Goal: Transaction & Acquisition: Purchase product/service

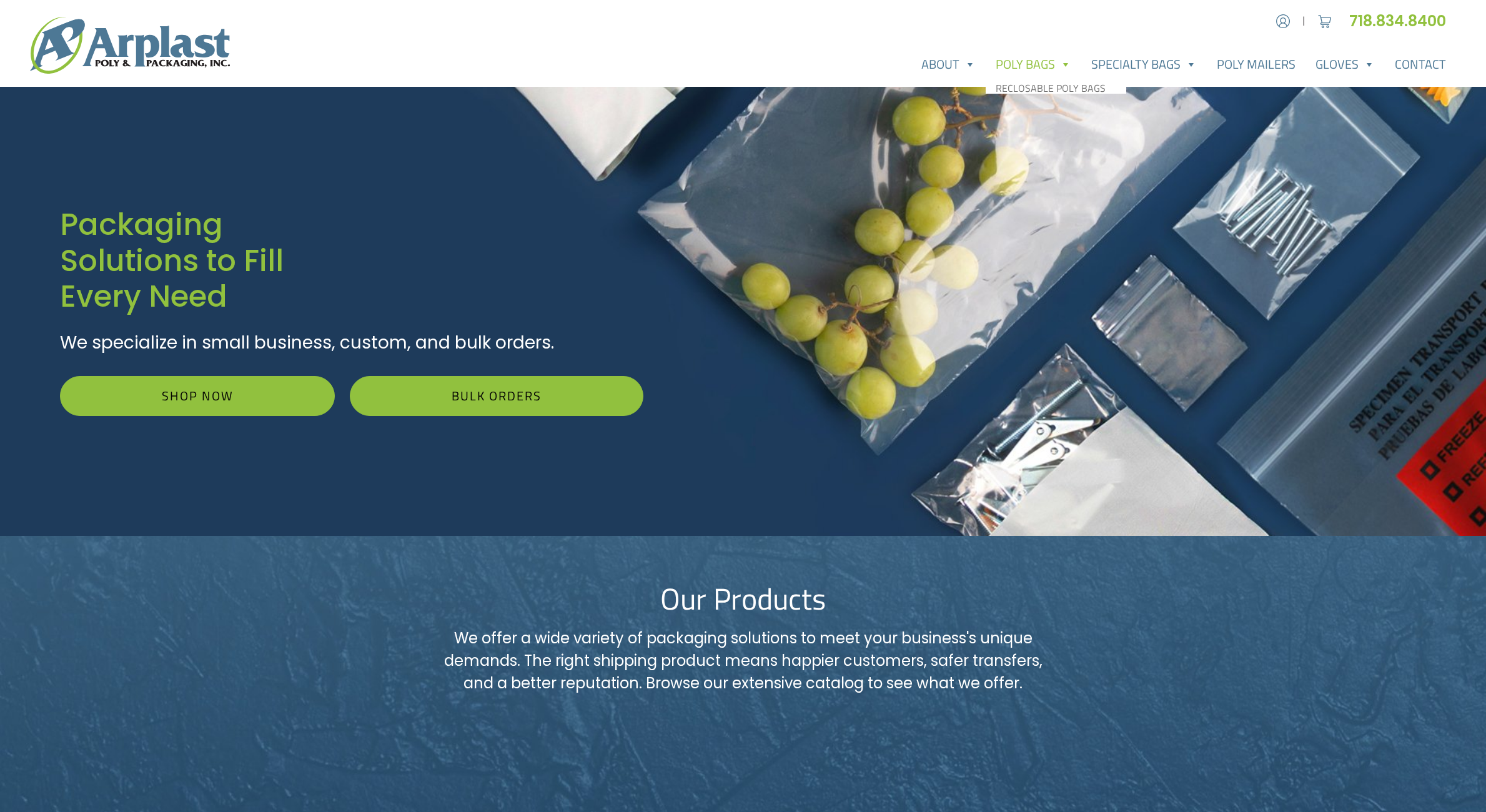
click at [1019, 60] on link "Poly Bags" at bounding box center [1033, 64] width 95 height 25
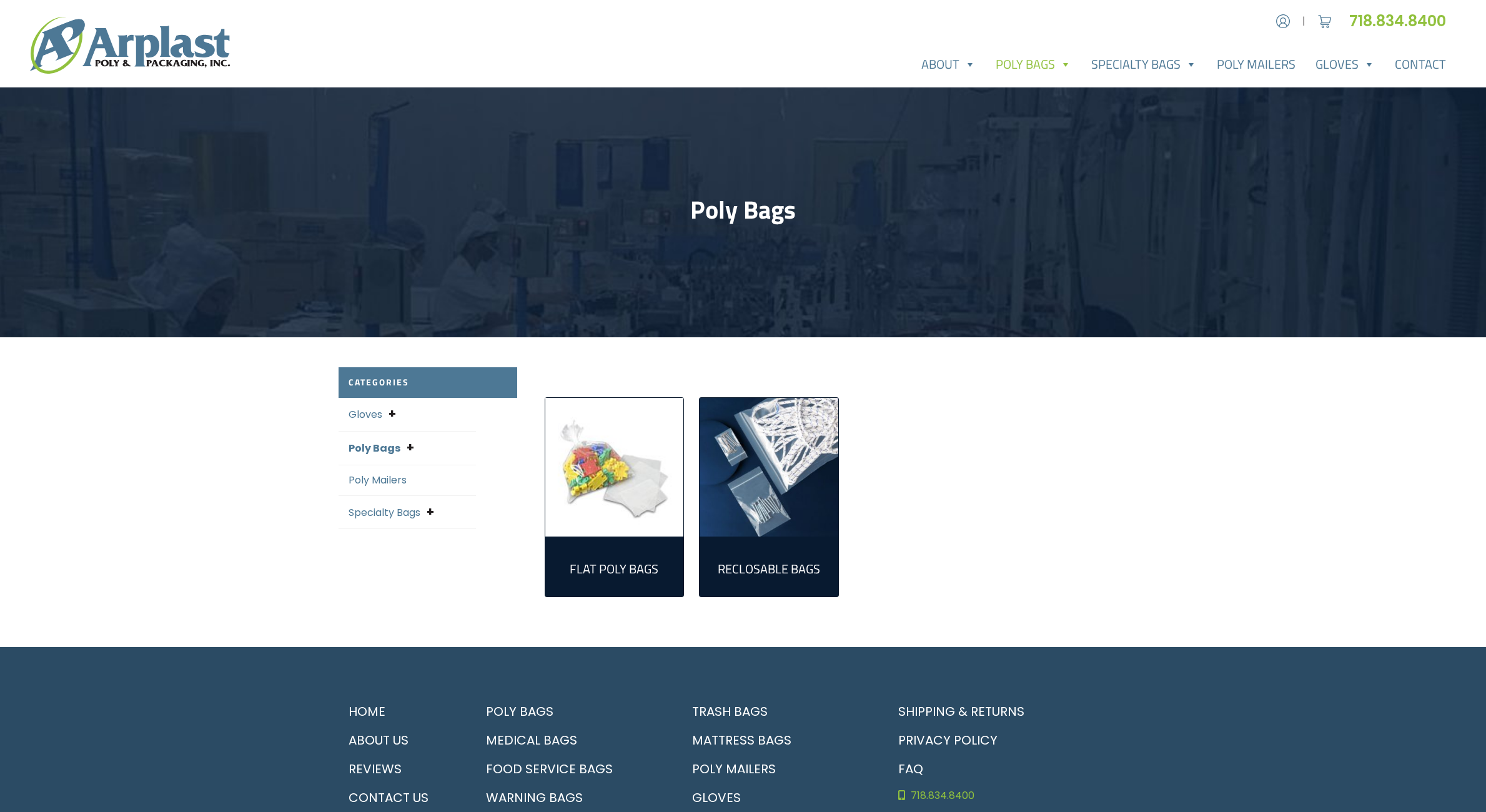
click at [822, 560] on link "Reclosable Bags (161)" at bounding box center [769, 566] width 119 height 40
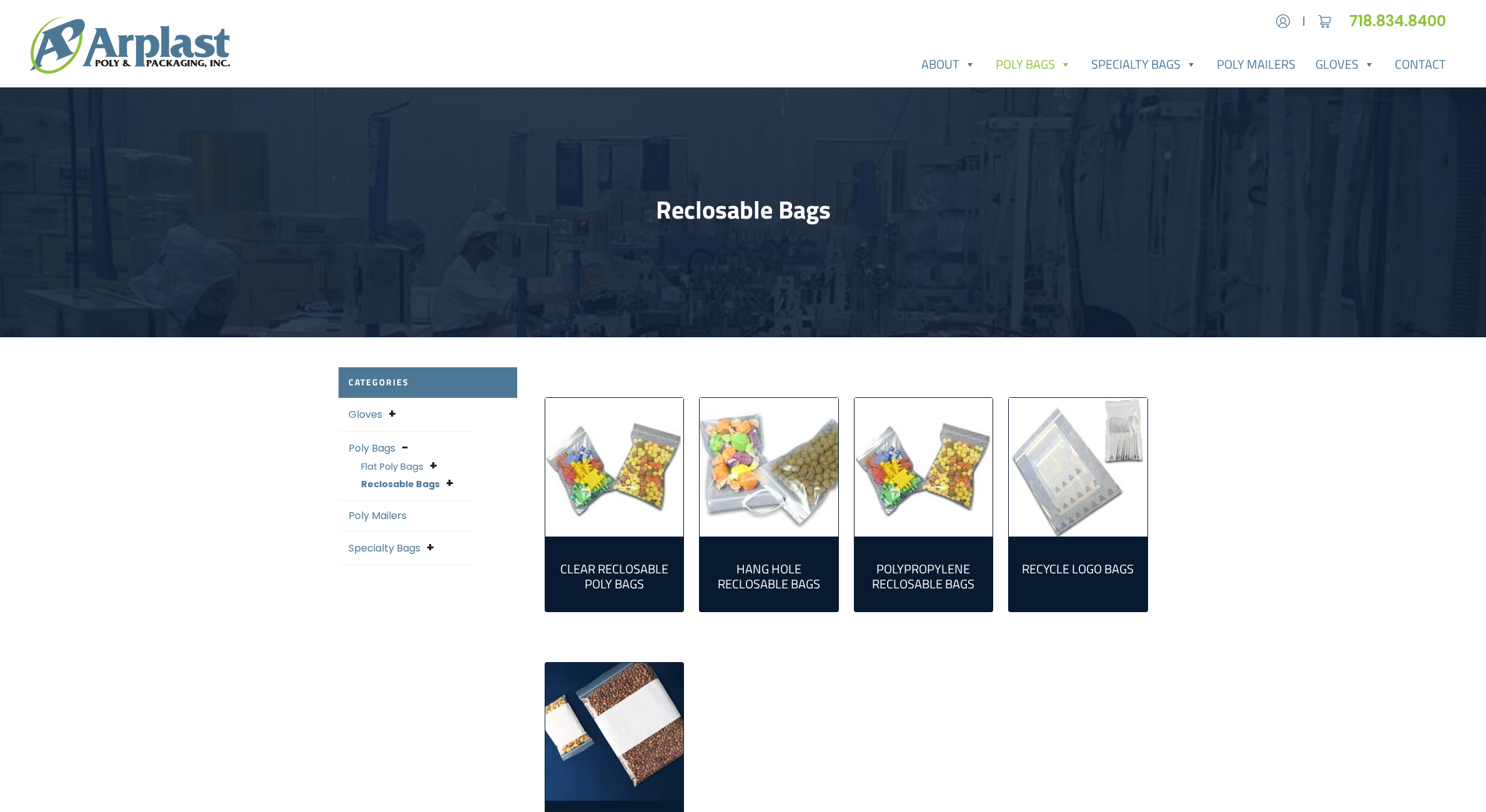
click at [650, 573] on h2 "Clear Reclosable Poly Bags (86)" at bounding box center [615, 576] width 119 height 30
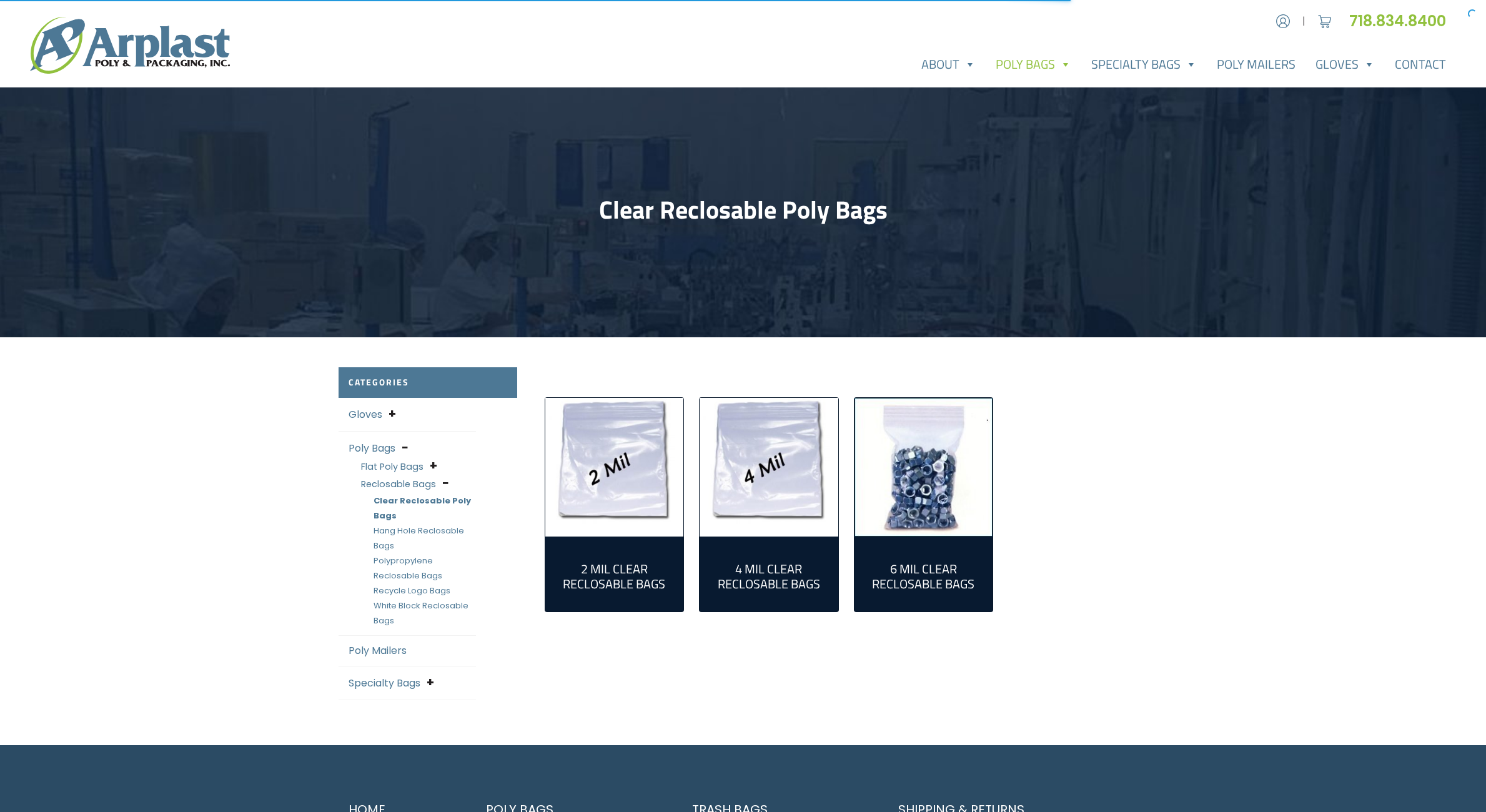
click at [650, 574] on h2 "2 Mil Clear Reclosable Bags (55)" at bounding box center [615, 576] width 119 height 30
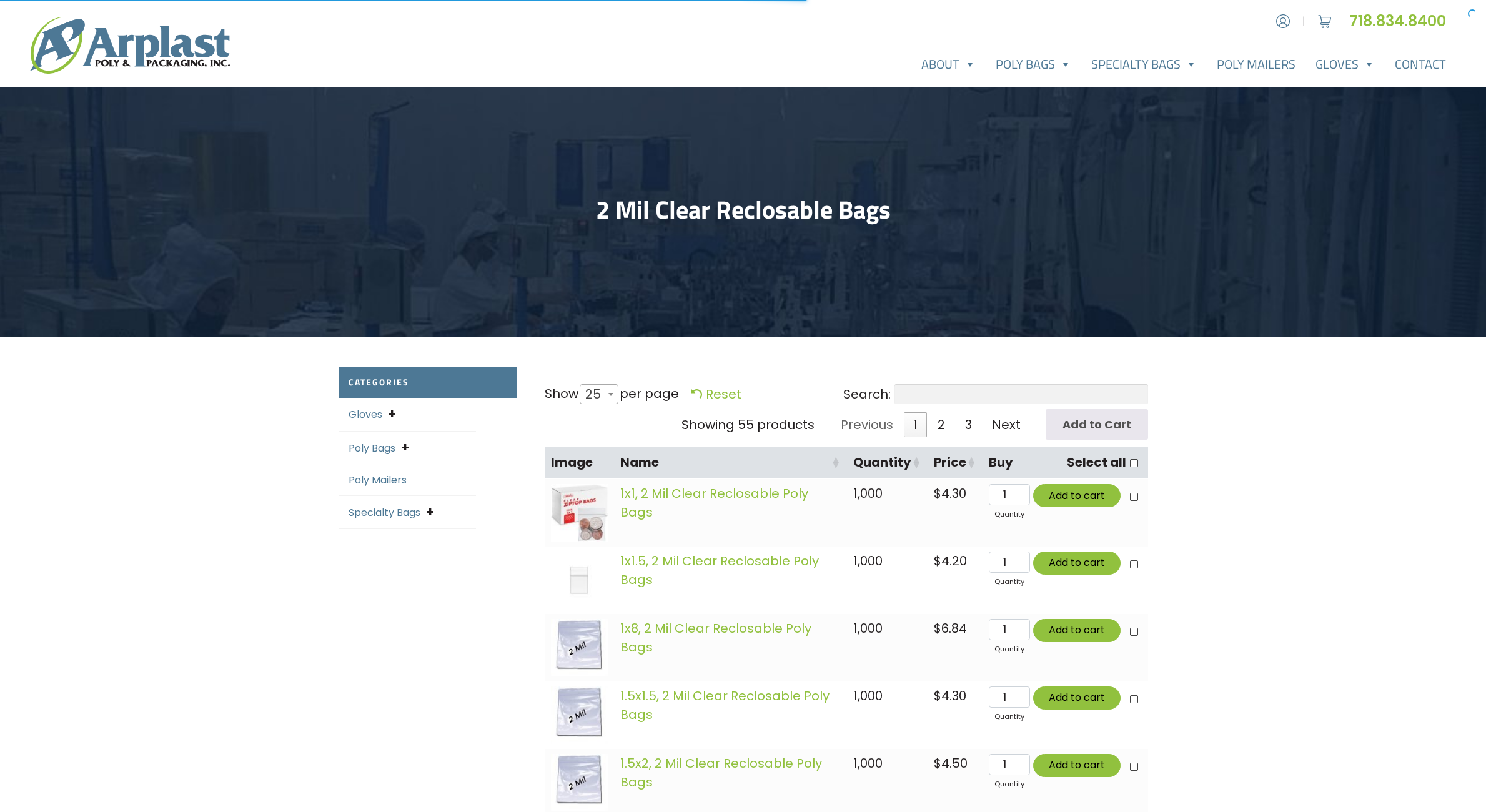
select select "25"
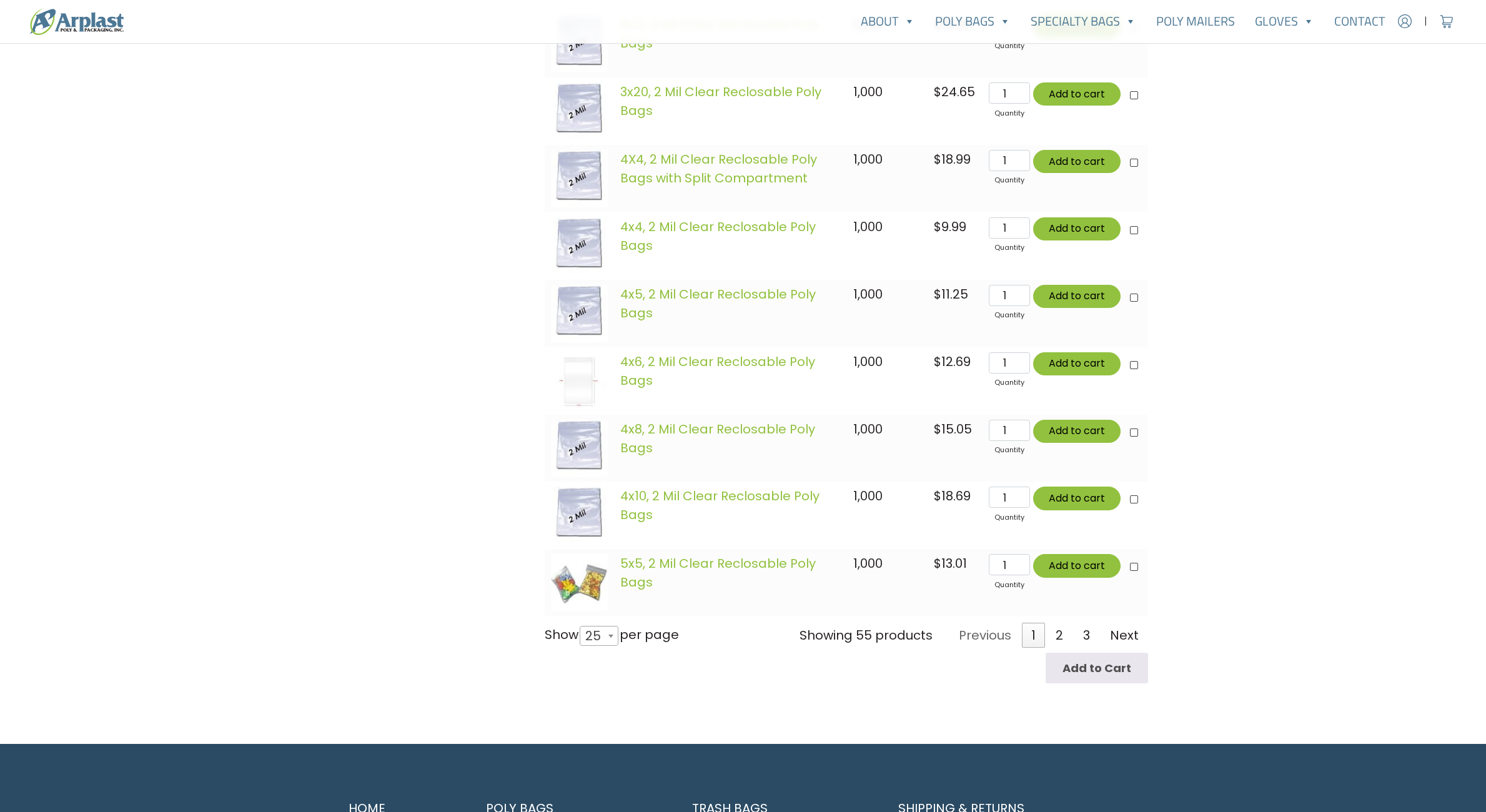
scroll to position [1624, 0]
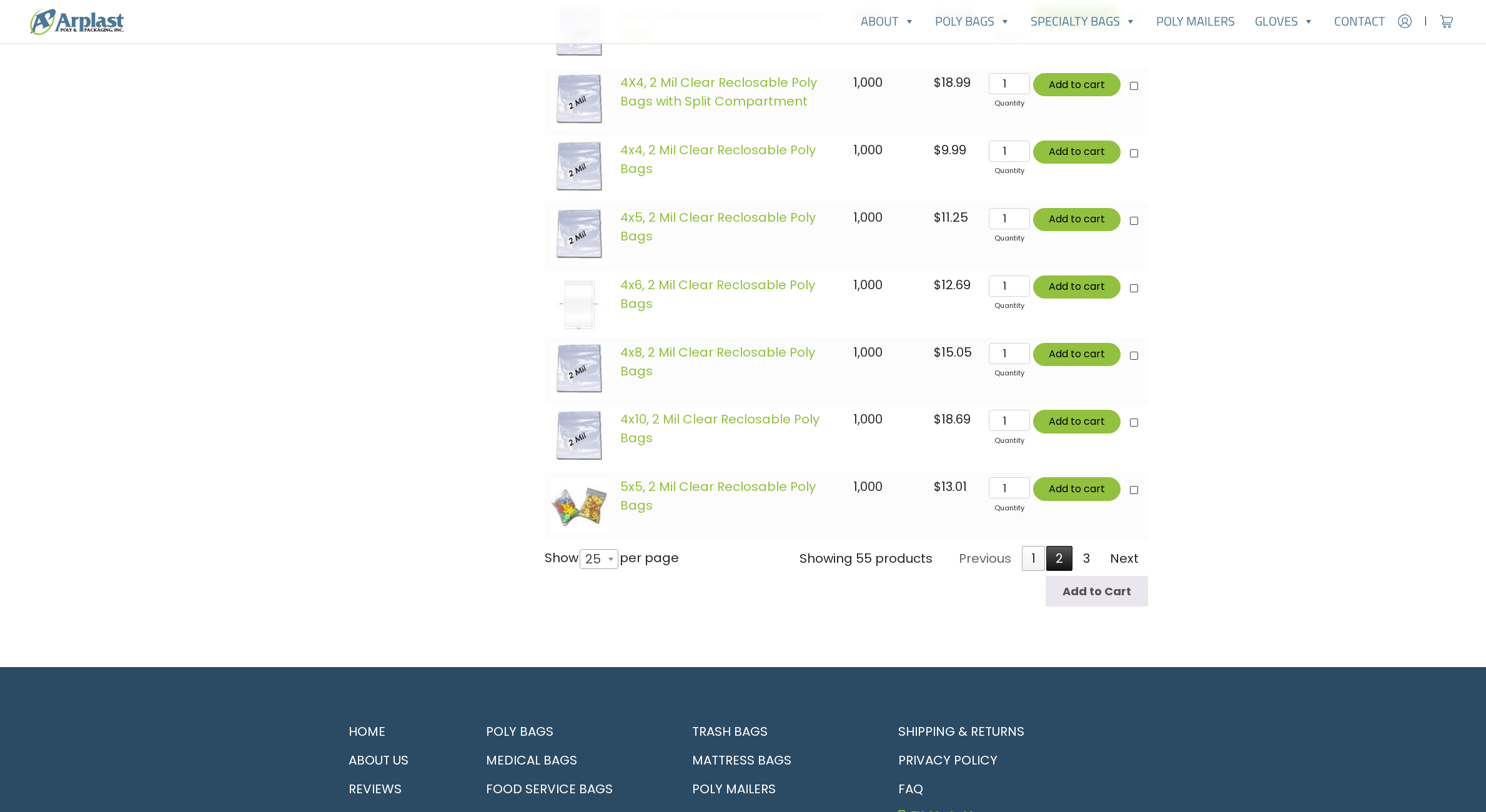
click at [1059, 560] on link "2" at bounding box center [1059, 558] width 26 height 25
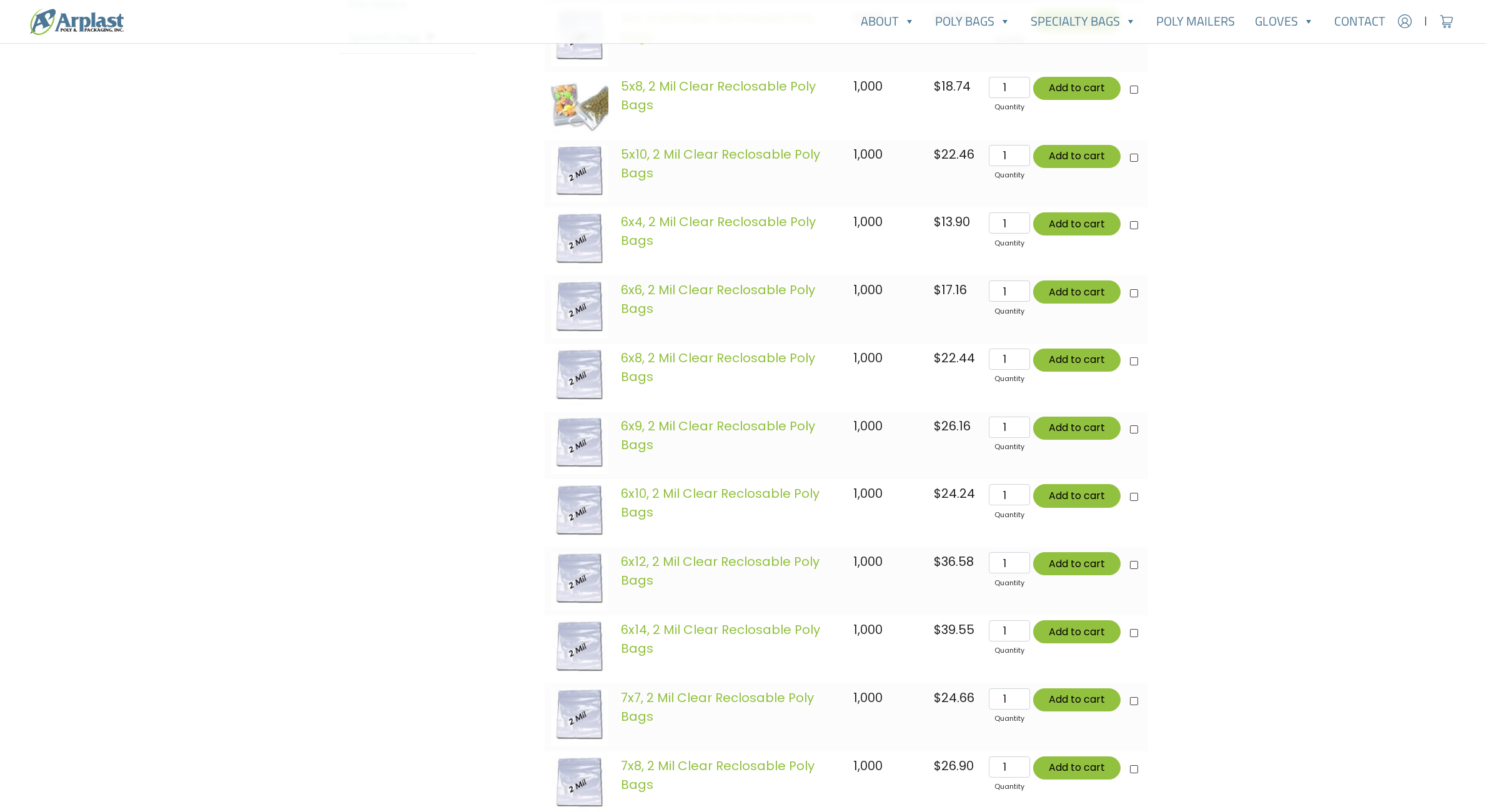
scroll to position [384, 0]
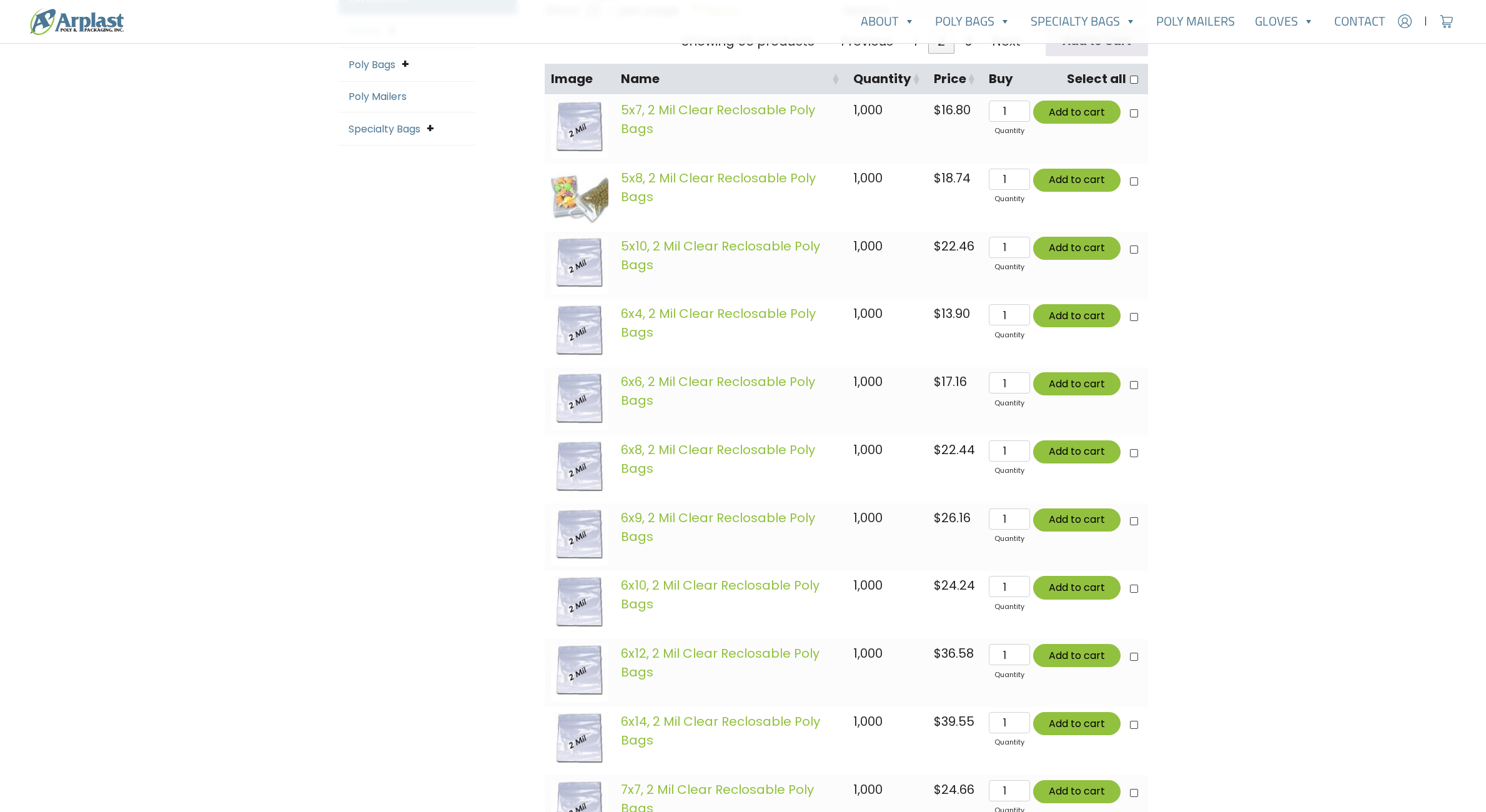
click at [950, 518] on bdi "$ 26.16" at bounding box center [952, 518] width 37 height 18
drag, startPoint x: 950, startPoint y: 518, endPoint x: 945, endPoint y: 530, distance: 13.0
click at [945, 530] on td "$ 26.16" at bounding box center [955, 537] width 55 height 68
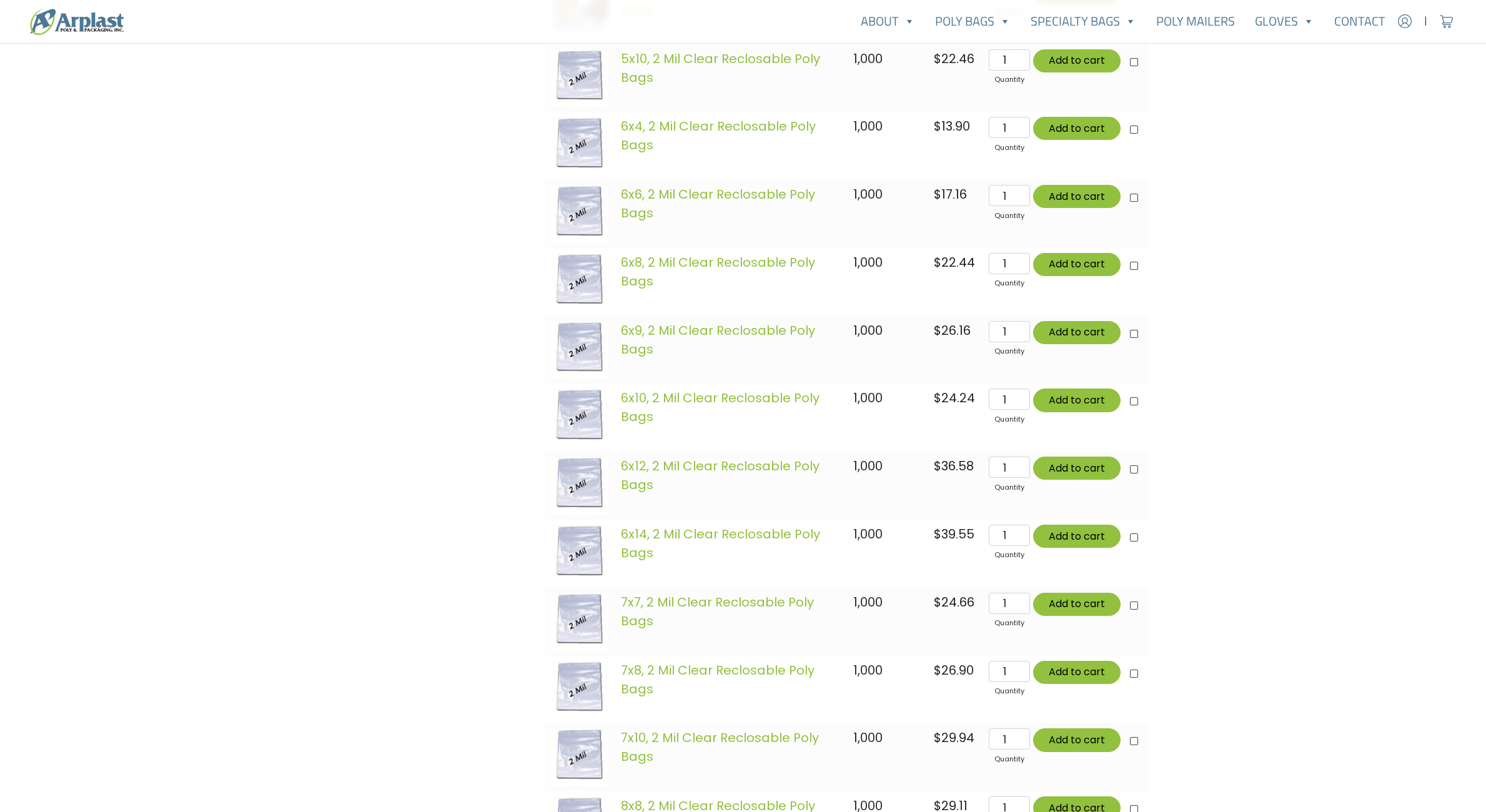
scroll to position [509, 0]
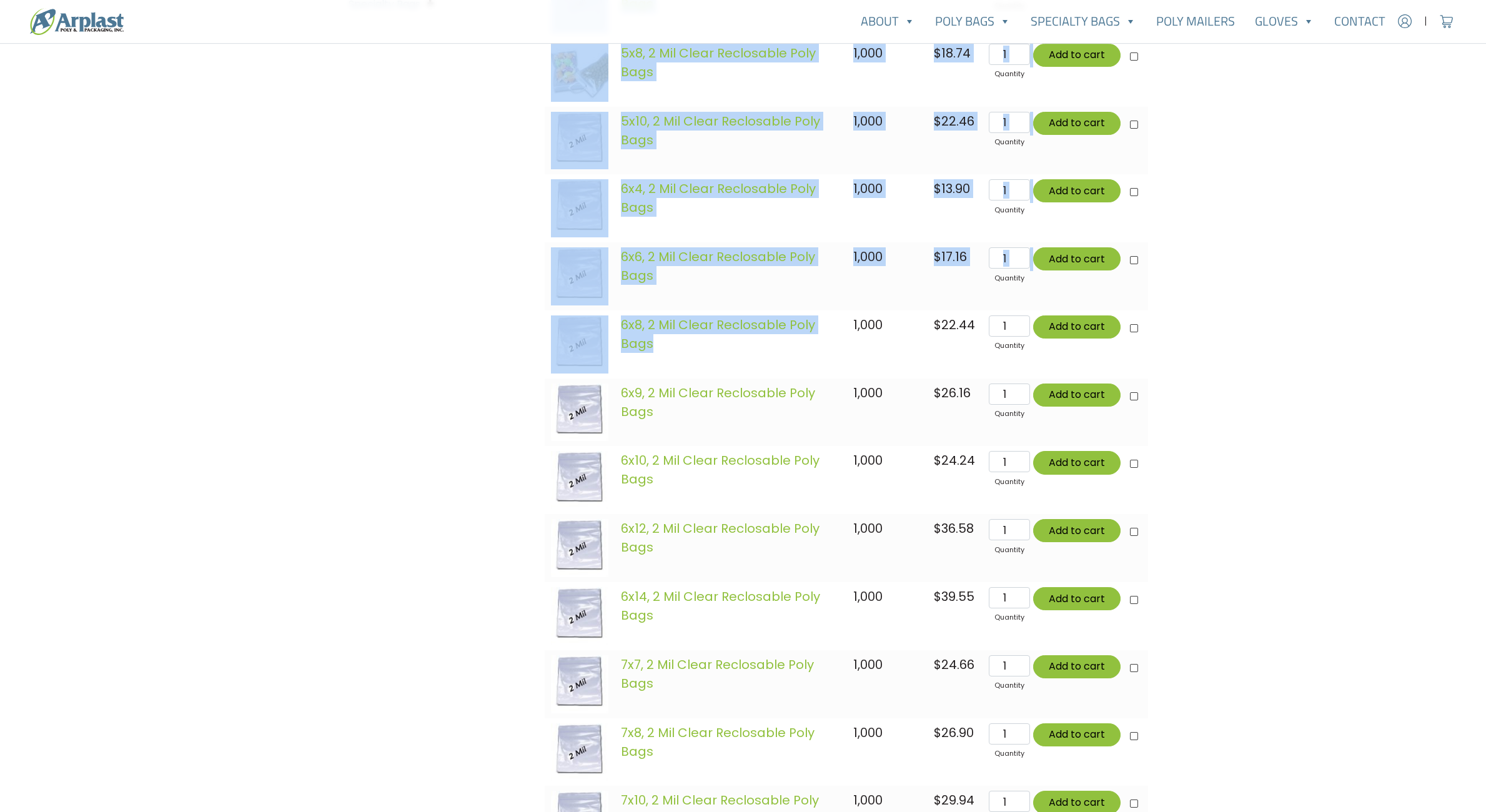
drag, startPoint x: 721, startPoint y: 371, endPoint x: 1224, endPoint y: 423, distance: 505.7
click at [1224, 423] on div "Account | Cart 718.834.8400" at bounding box center [743, 779] width 1486 height 2576
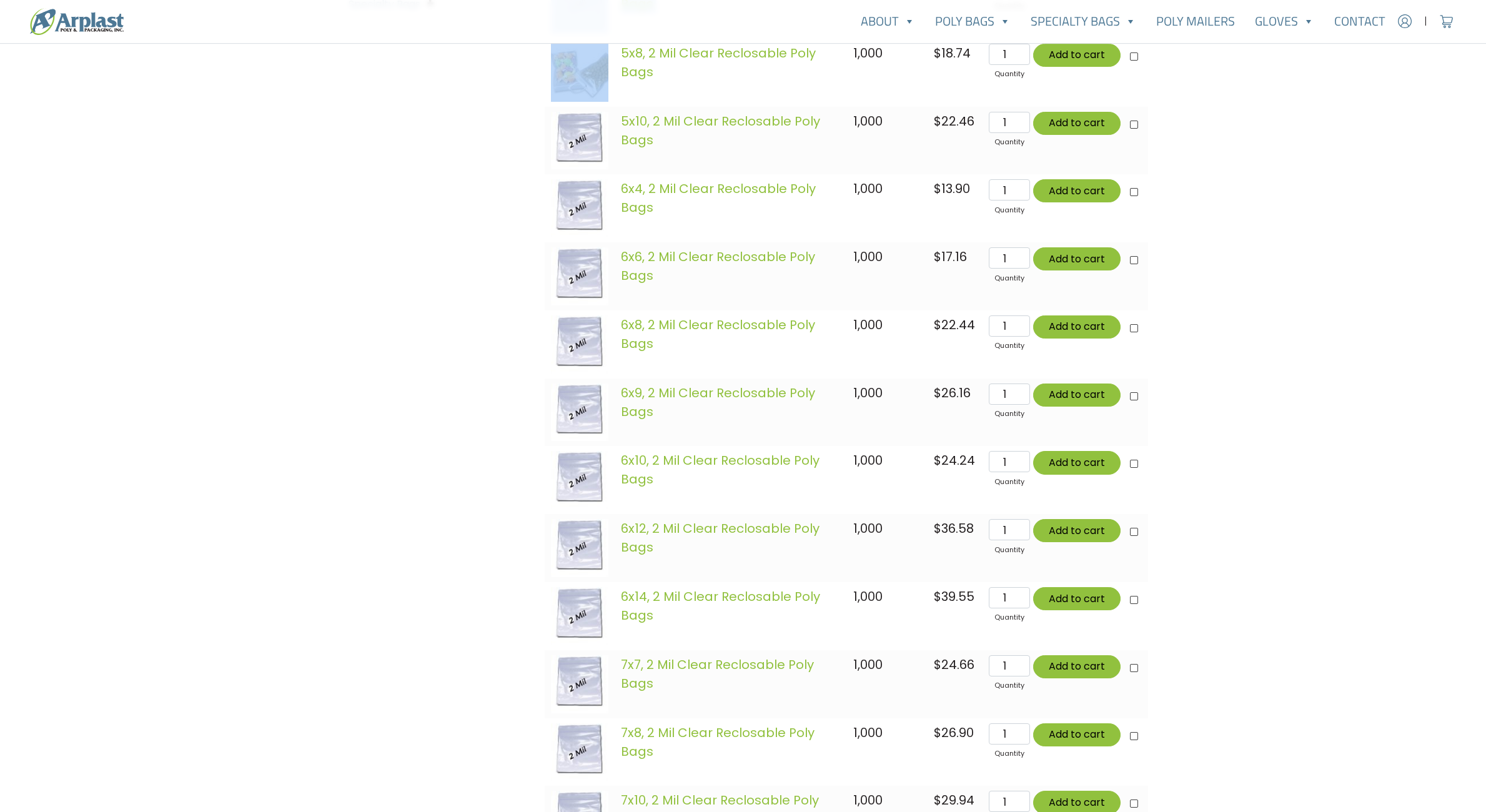
drag, startPoint x: 1250, startPoint y: 427, endPoint x: 554, endPoint y: 75, distance: 779.9
click at [554, 75] on div "Account | Cart 718.834.8400" at bounding box center [743, 779] width 1486 height 2576
click at [457, 316] on div "Categories Gloves Latex Gloves Nitrile Gloves Vinyl Gloves Poly Bags Flat Poly …" at bounding box center [434, 813] width 206 height 1908
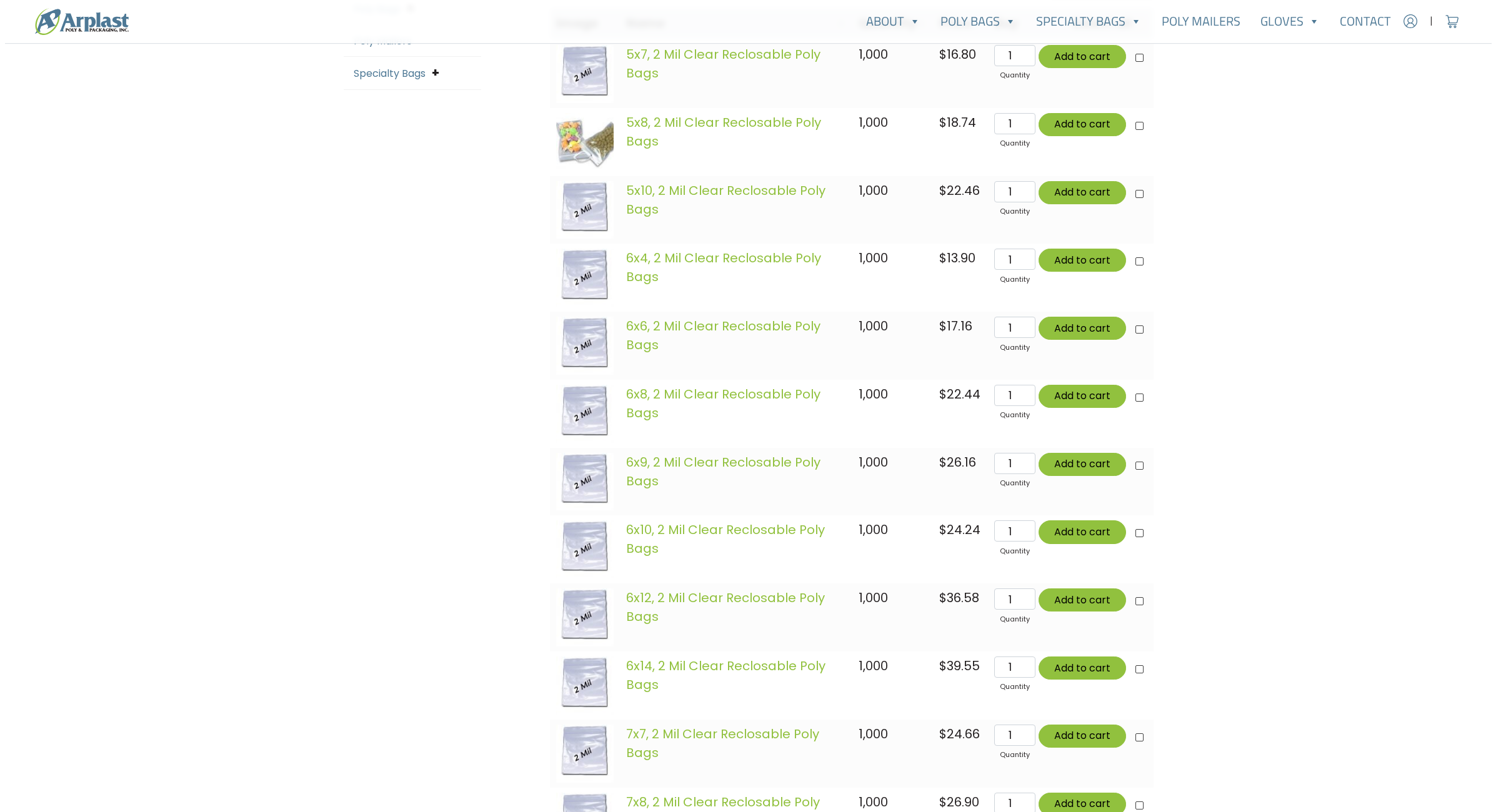
scroll to position [454, 0]
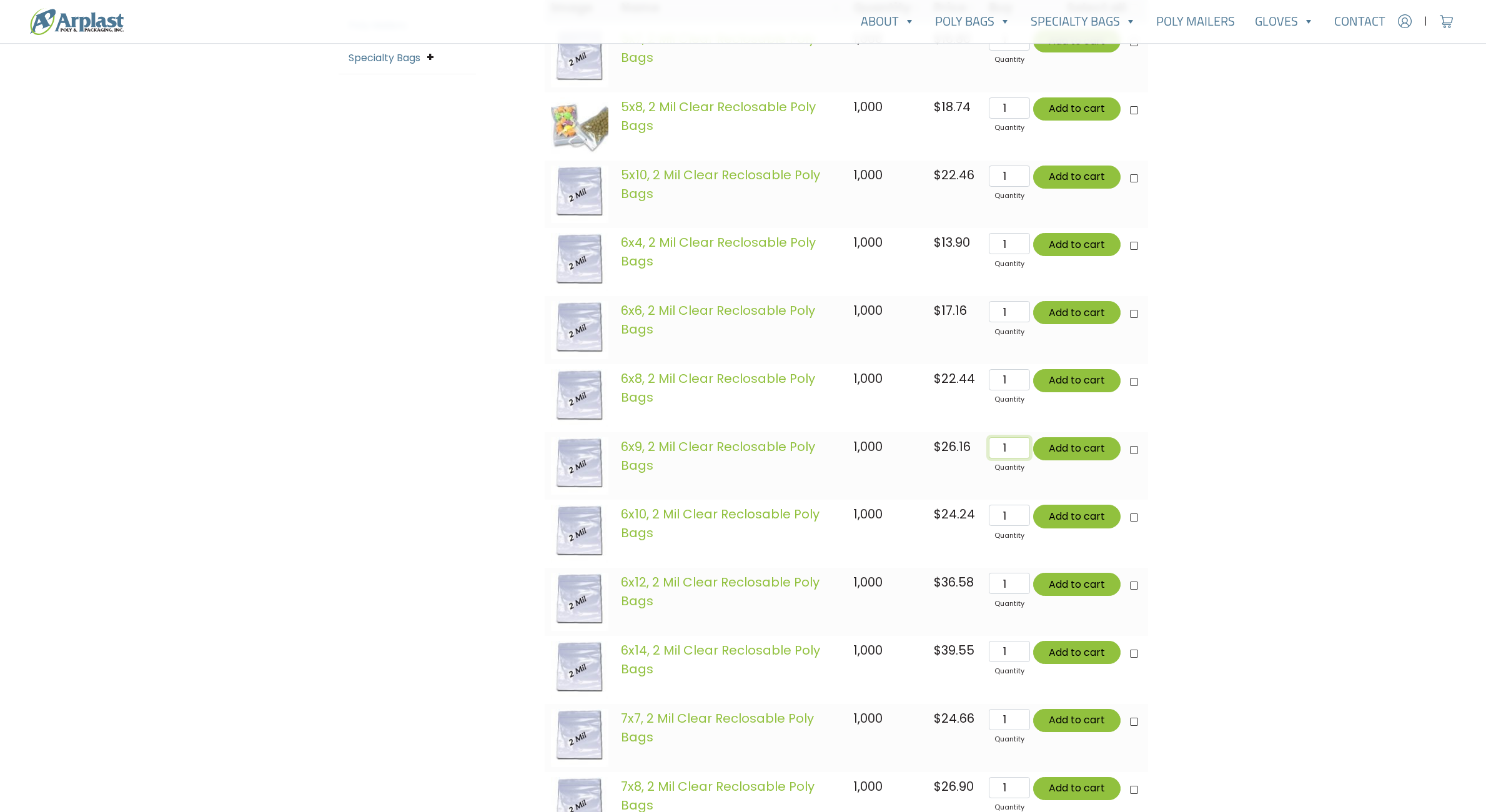
click at [1014, 448] on input "1" at bounding box center [1009, 448] width 40 height 21
type input "80"
type input "Add 80 items for $2092.80"
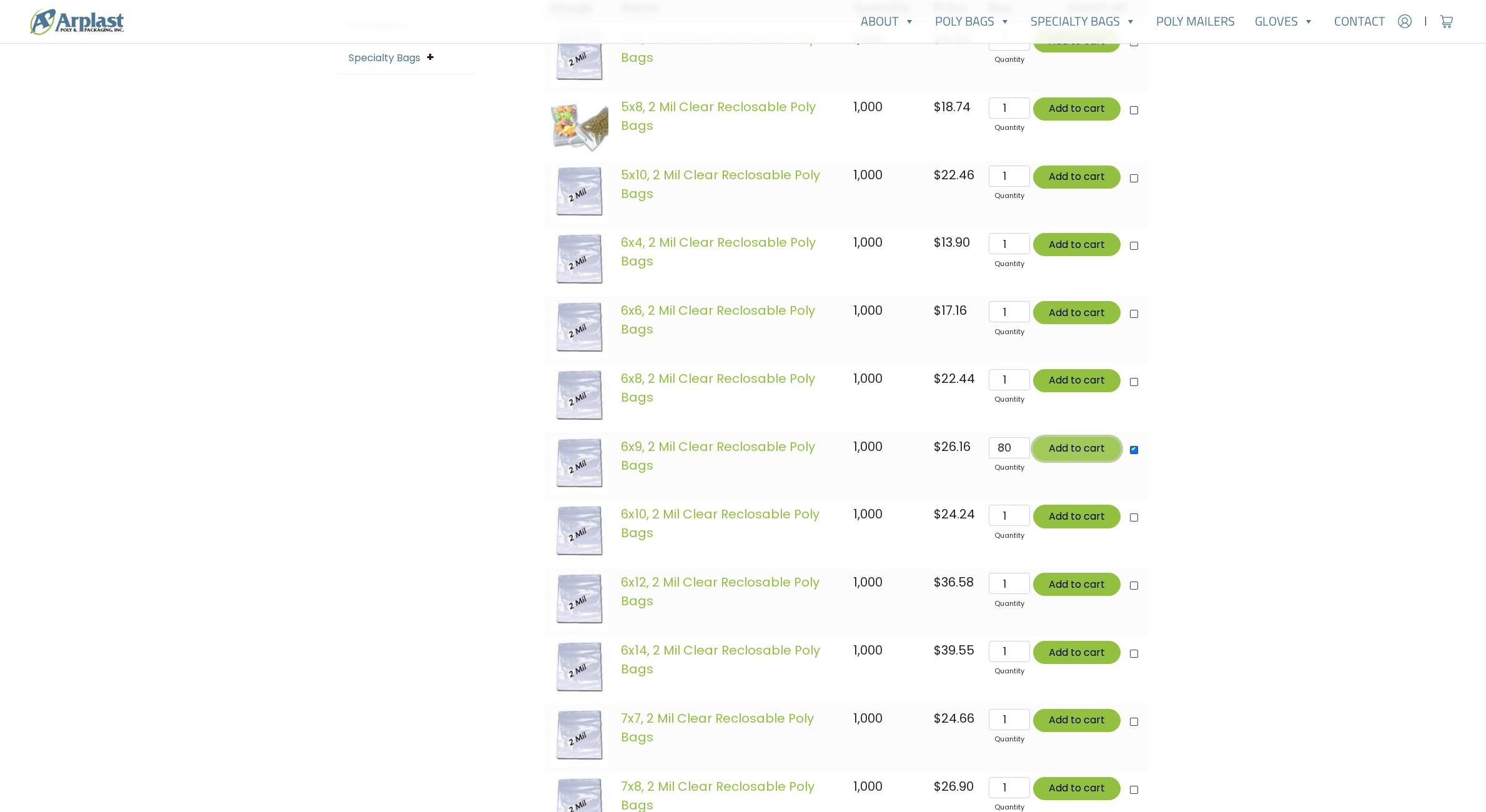
checkbox input"] "true"
click at [1057, 451] on button "Add to cart" at bounding box center [1077, 448] width 88 height 23
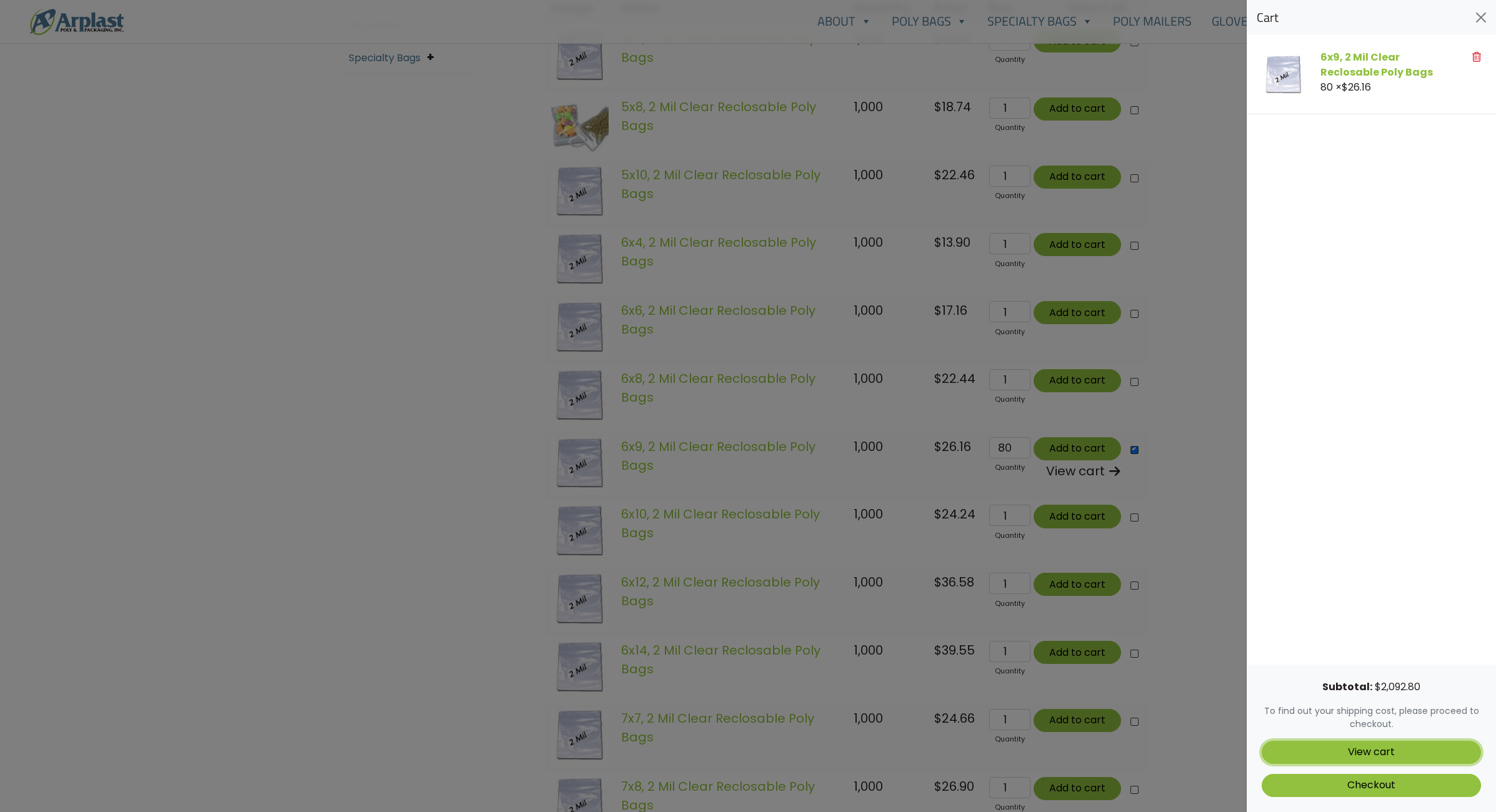
click at [1436, 744] on link "View cart" at bounding box center [1372, 753] width 220 height 23
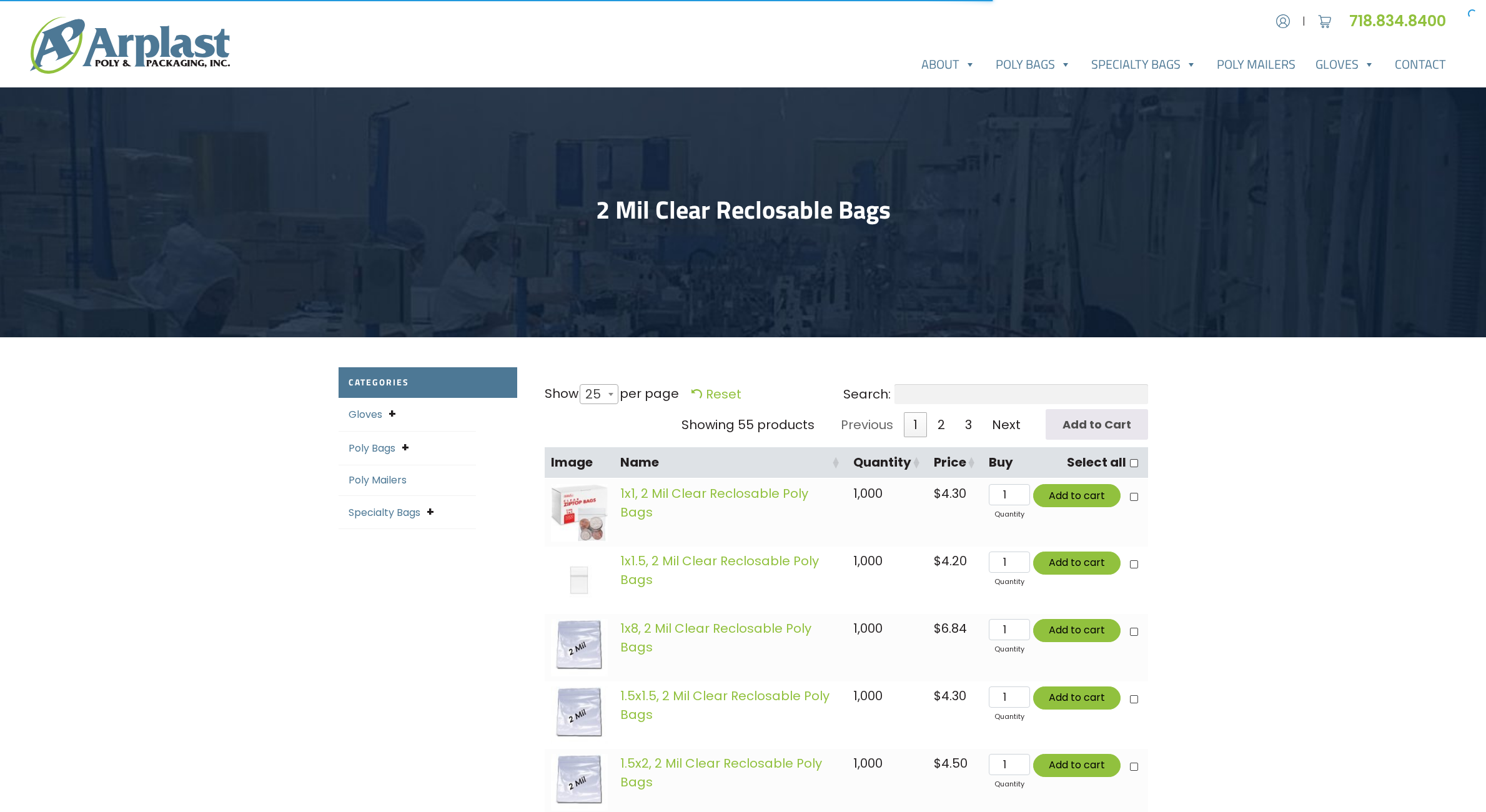
select select "25"
drag, startPoint x: 1244, startPoint y: 472, endPoint x: 1231, endPoint y: 406, distance: 67.3
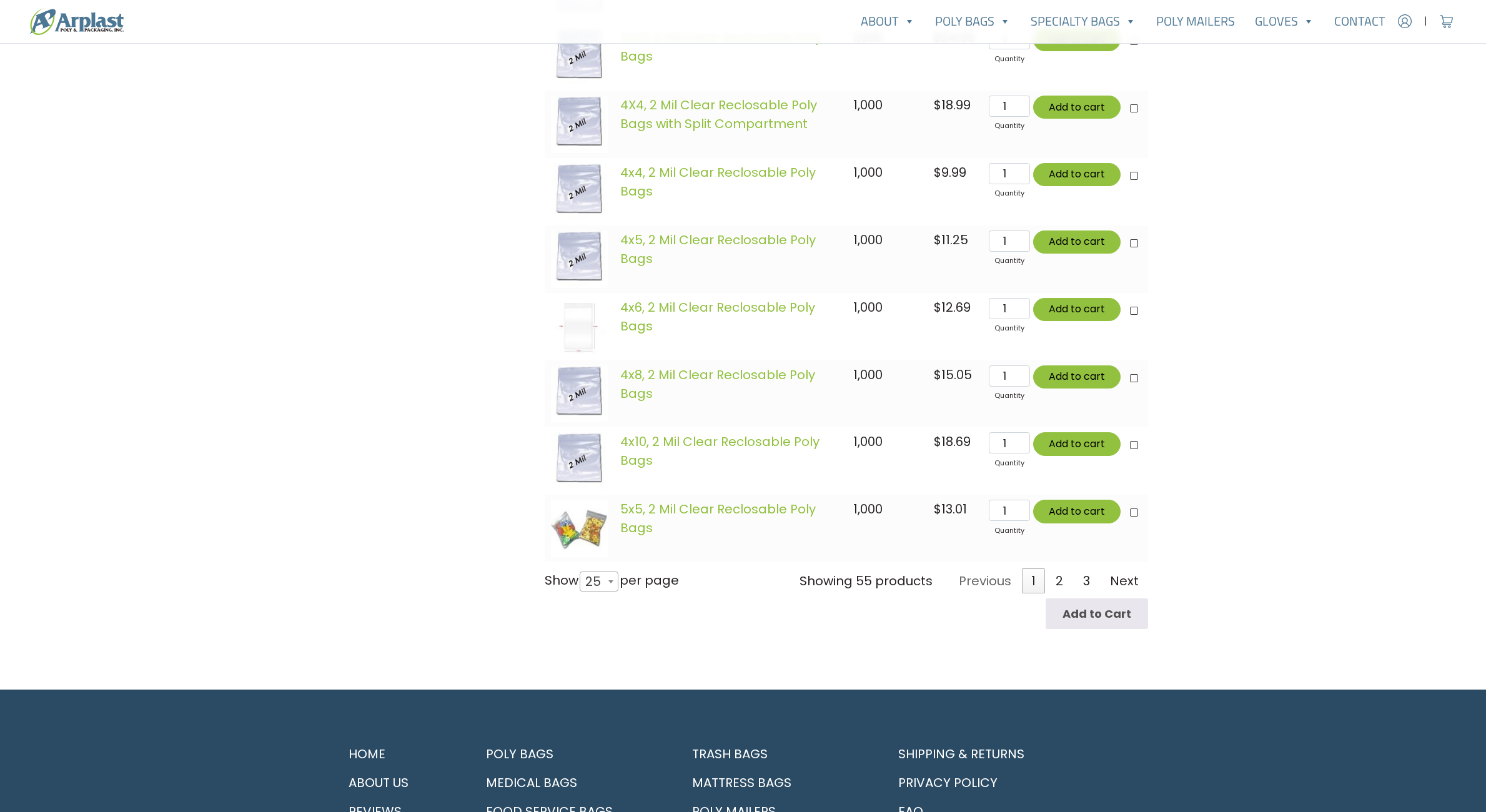
scroll to position [1624, 0]
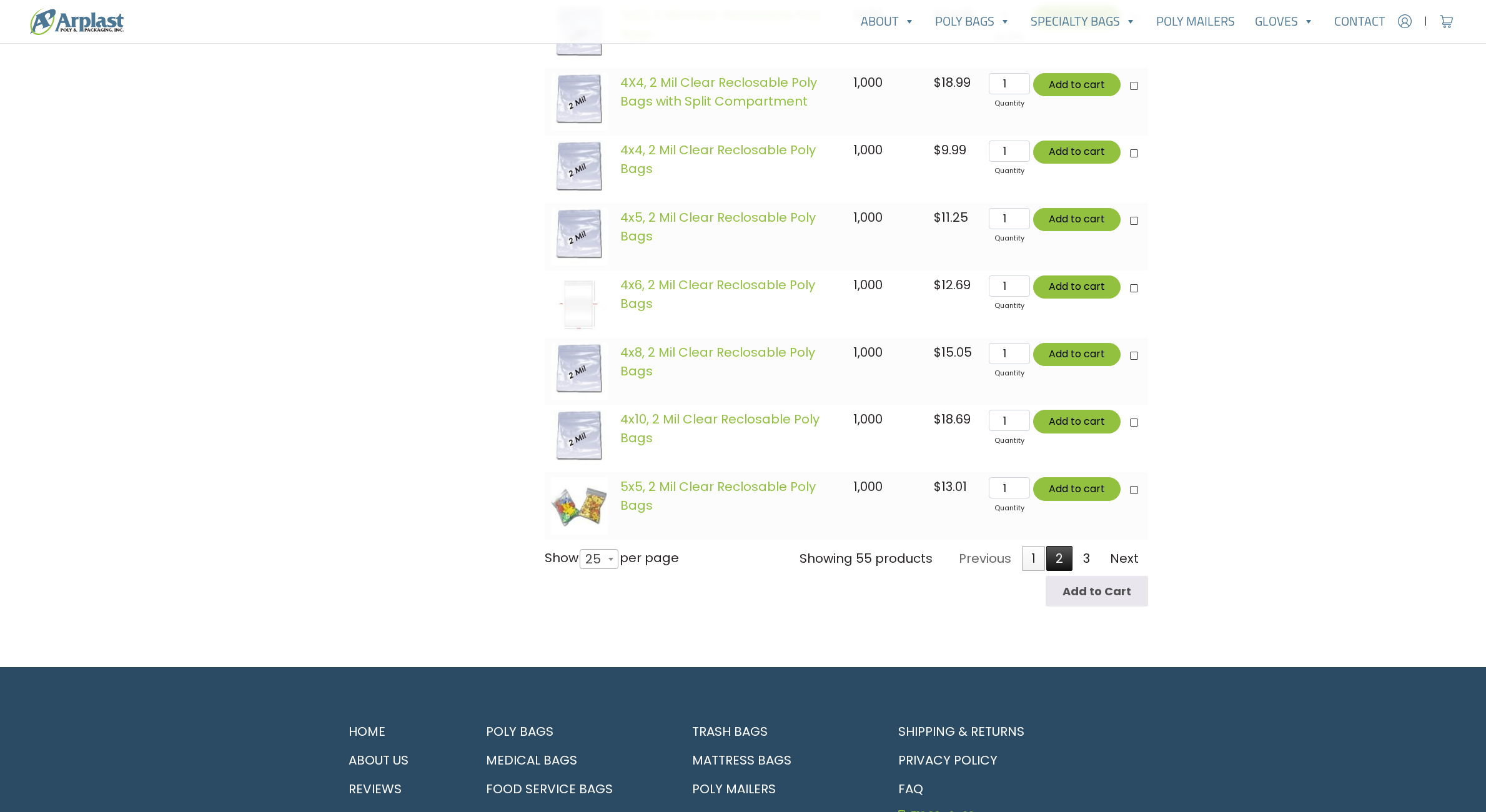
click at [1064, 563] on link "2" at bounding box center [1059, 558] width 26 height 25
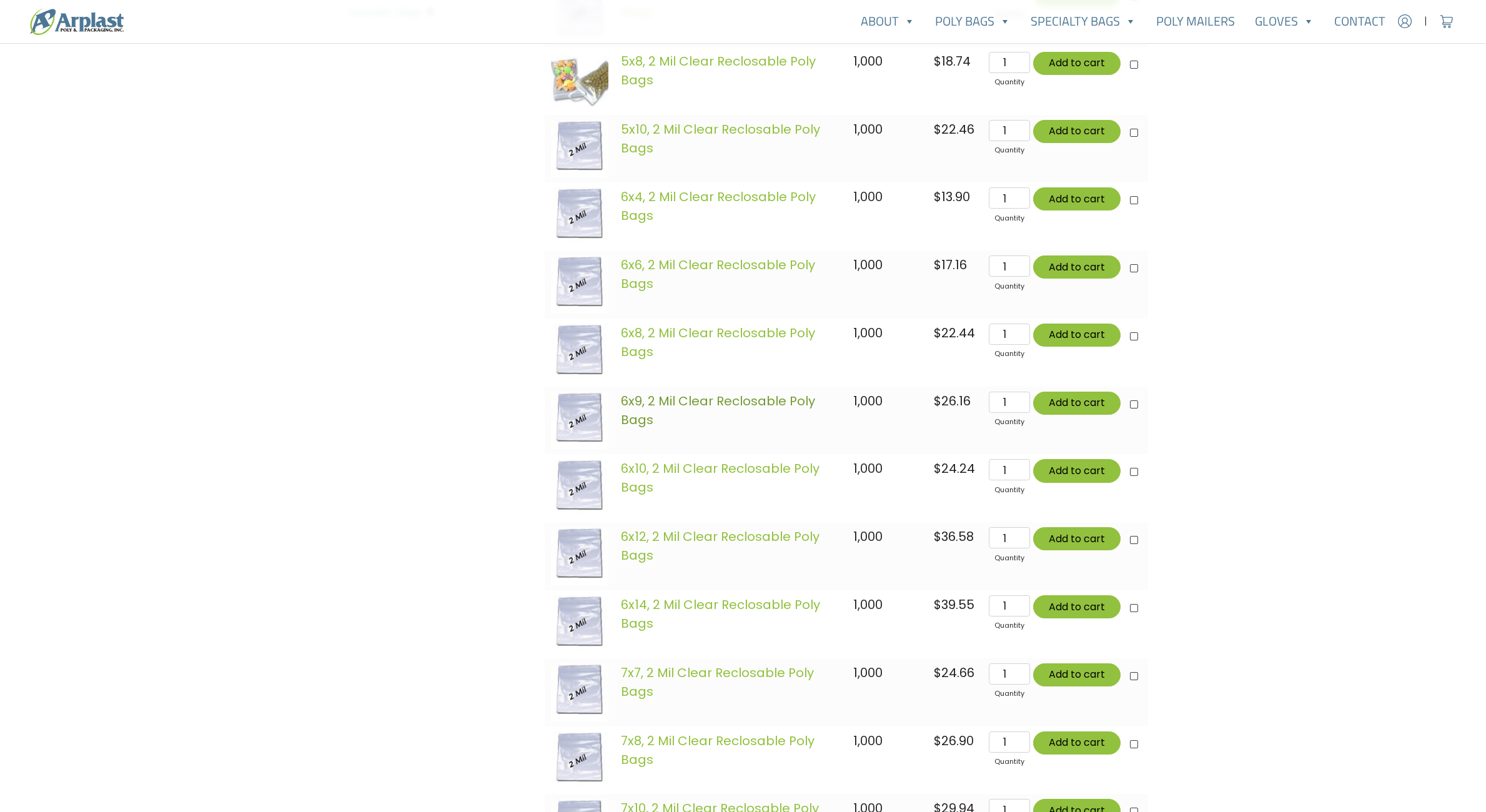
scroll to position [384, 0]
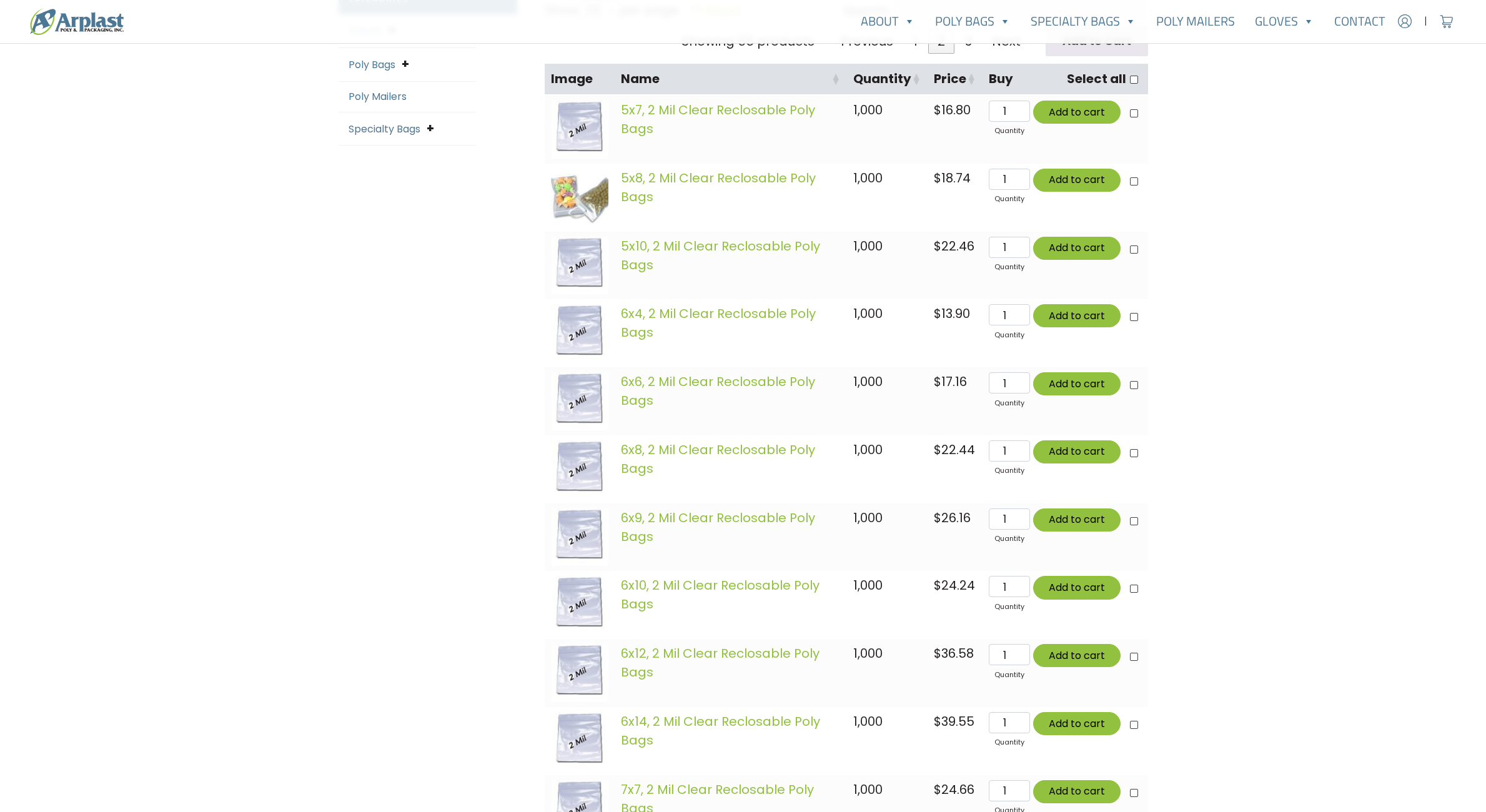
click at [945, 521] on bdi "$ 26.16" at bounding box center [952, 518] width 37 height 18
drag, startPoint x: 945, startPoint y: 521, endPoint x: 948, endPoint y: 537, distance: 16.3
click at [948, 537] on td "$ 26.16" at bounding box center [955, 537] width 55 height 68
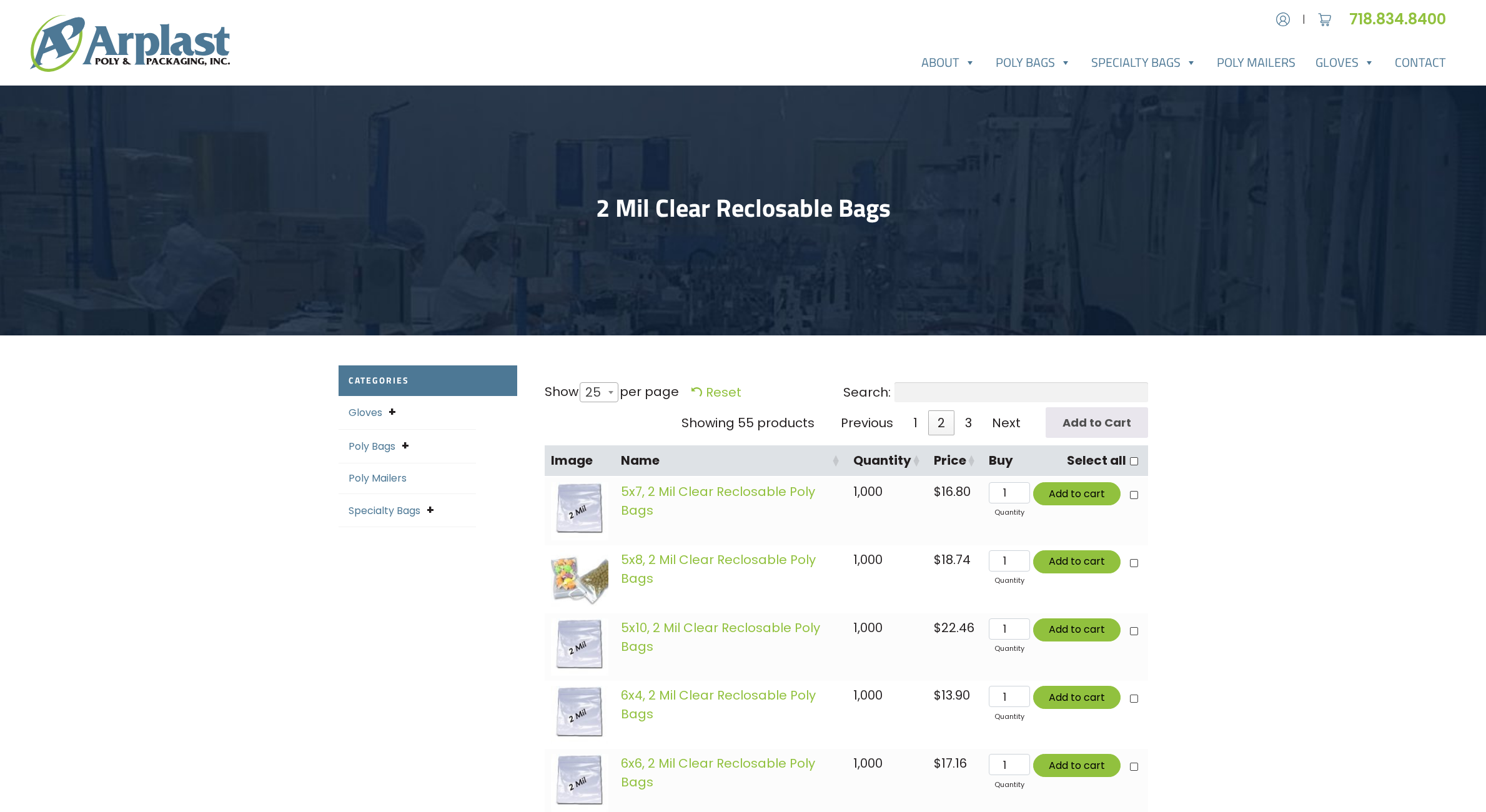
scroll to position [0, 0]
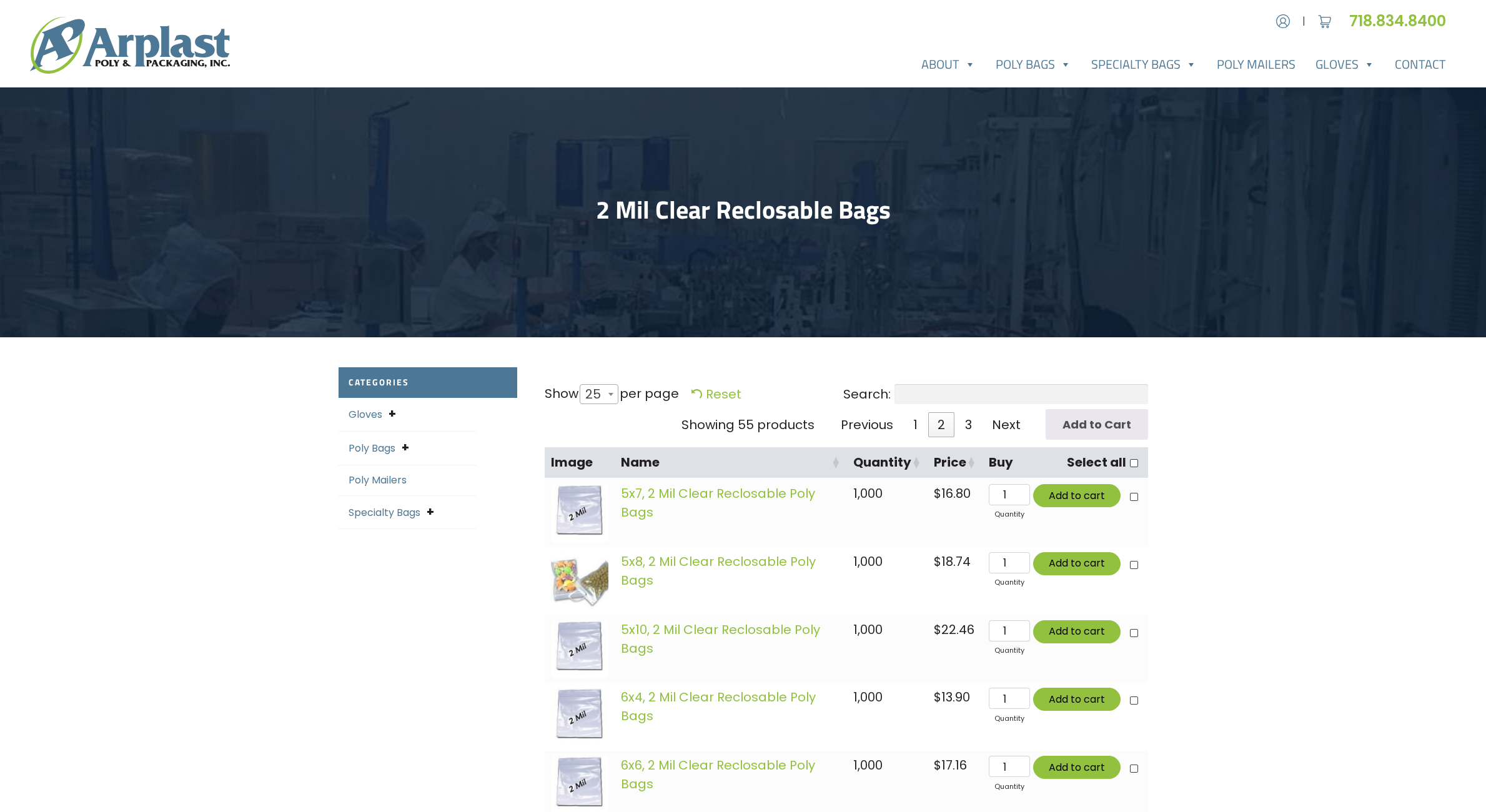
click at [762, 205] on h1 "2 Mil Clear Reclosable Bags" at bounding box center [743, 210] width 810 height 30
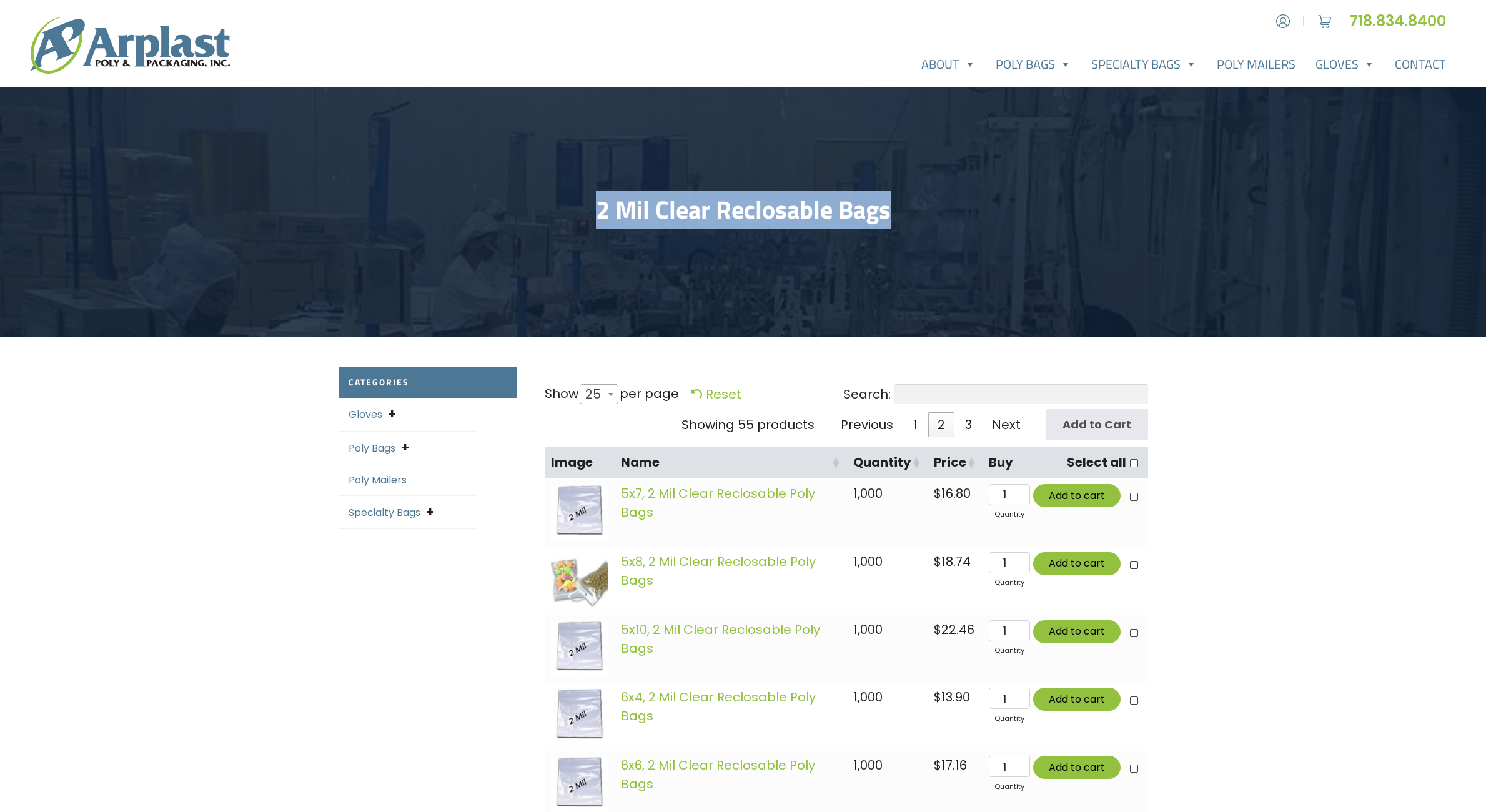
click at [762, 205] on h1 "2 Mil Clear Reclosable Bags" at bounding box center [743, 210] width 810 height 30
drag, startPoint x: 762, startPoint y: 205, endPoint x: 690, endPoint y: 216, distance: 72.8
click at [690, 216] on h1 "2 Mil Clear Reclosable Bags" at bounding box center [743, 210] width 810 height 30
drag, startPoint x: 599, startPoint y: 211, endPoint x: 1298, endPoint y: 482, distance: 749.7
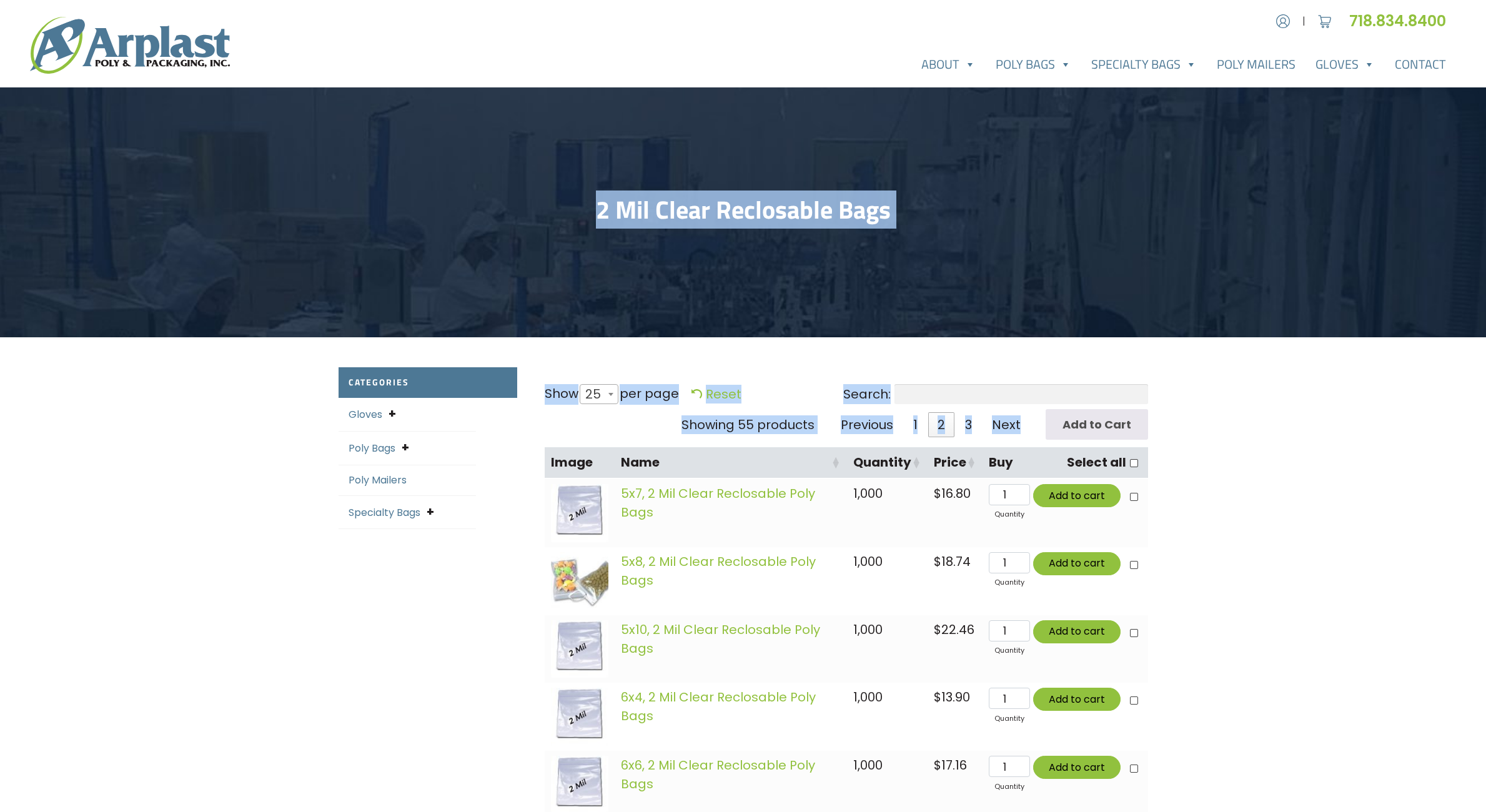
drag, startPoint x: 1298, startPoint y: 482, endPoint x: 1301, endPoint y: 571, distance: 89.1
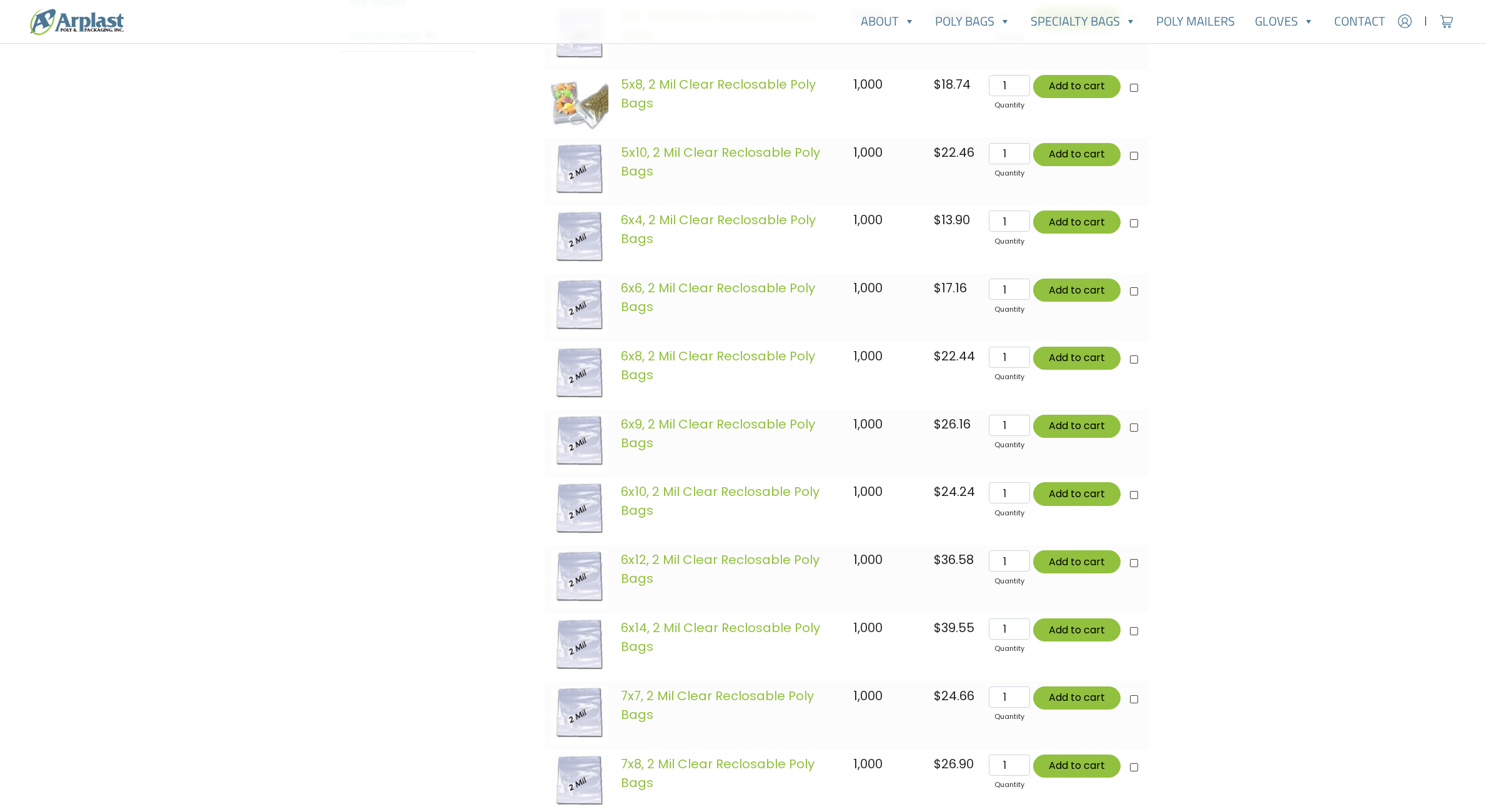
scroll to position [499, 0]
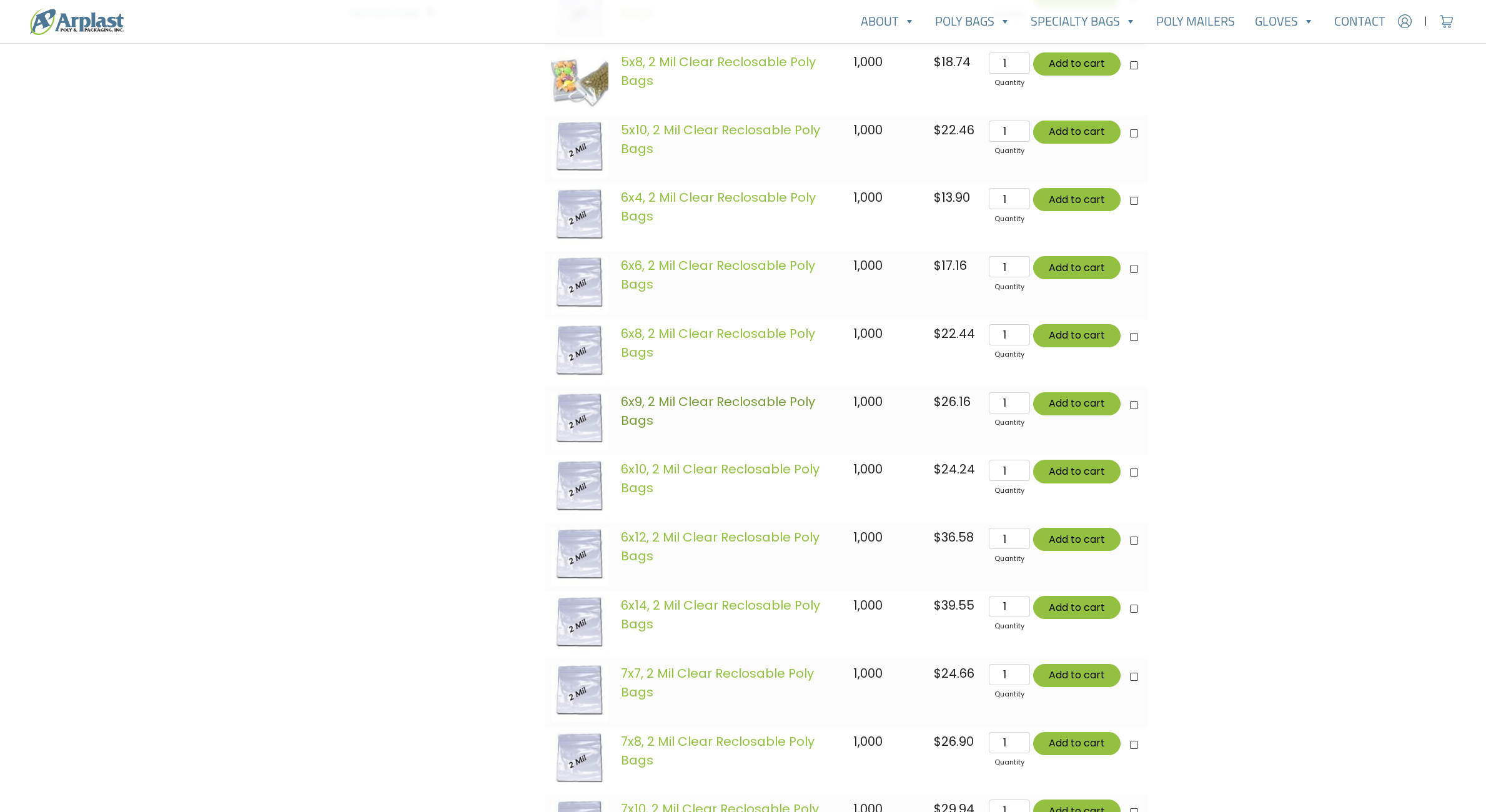
click at [728, 393] on link "6x9, 2 Mil Clear Reclosable Poly Bags" at bounding box center [717, 411] width 194 height 37
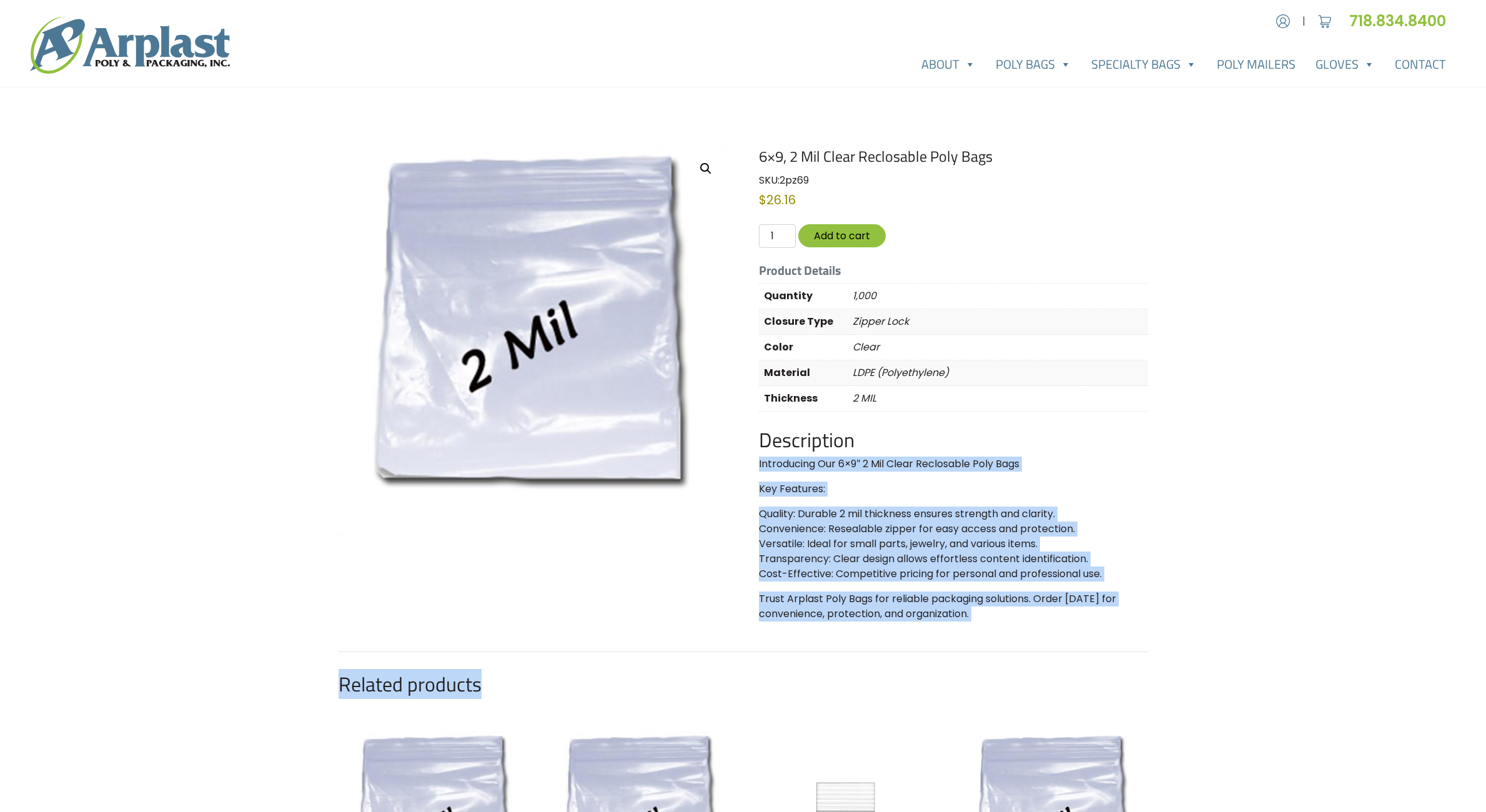
drag, startPoint x: 1343, startPoint y: 482, endPoint x: 1466, endPoint y: 499, distance: 124.2
click at [1461, 498] on div "Account | Cart 718.834.8400" at bounding box center [743, 657] width 1486 height 1314
click at [1073, 493] on p "Key Features:" at bounding box center [953, 489] width 389 height 15
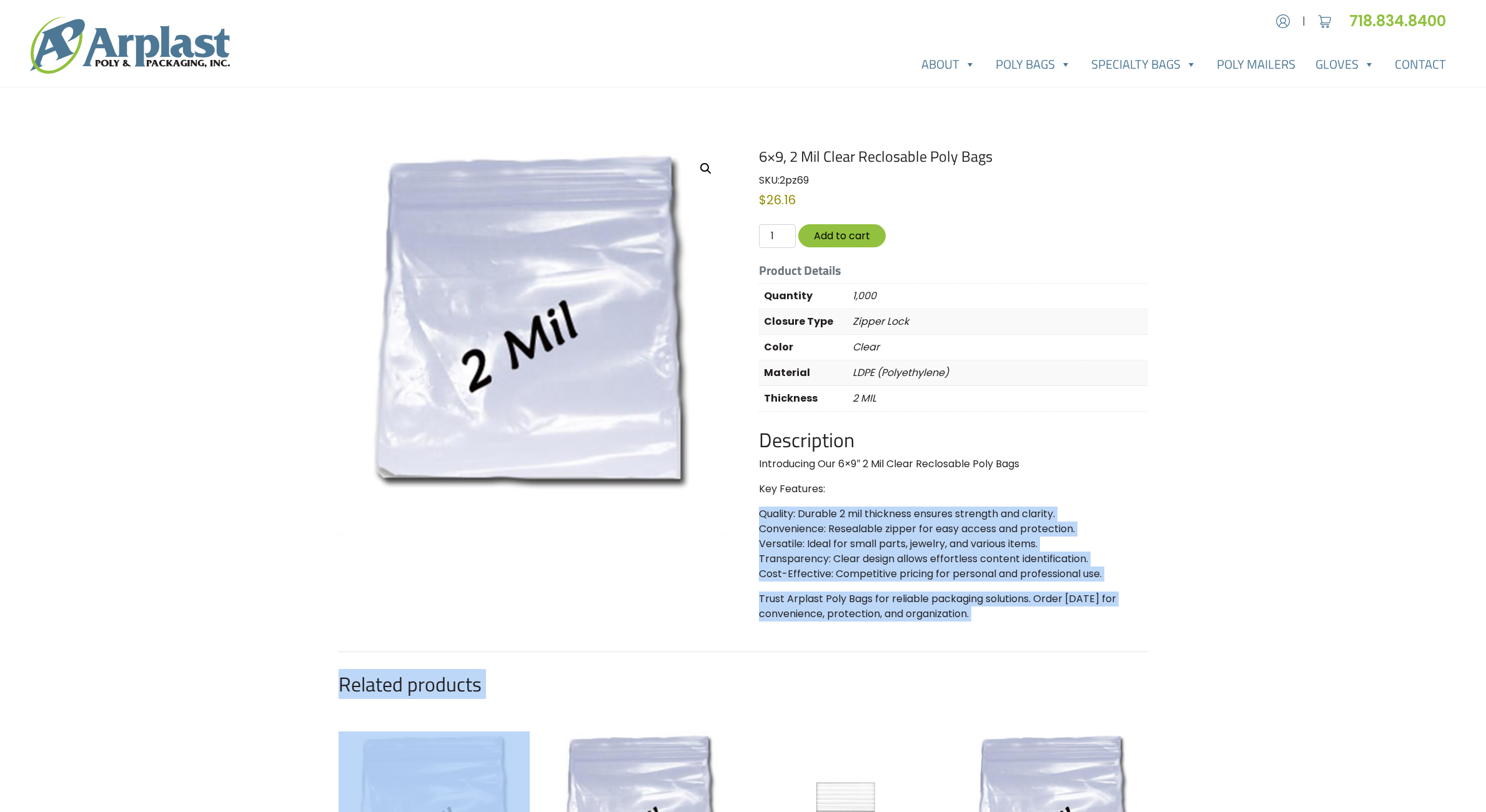
drag, startPoint x: 1073, startPoint y: 493, endPoint x: 1209, endPoint y: 522, distance: 139.1
click at [1209, 522] on div "Account | Cart 718.834.8400" at bounding box center [743, 657] width 1486 height 1314
drag, startPoint x: 1209, startPoint y: 522, endPoint x: 1027, endPoint y: 506, distance: 182.7
click at [1027, 506] on div "Account | Cart 718.834.8400" at bounding box center [743, 657] width 1486 height 1314
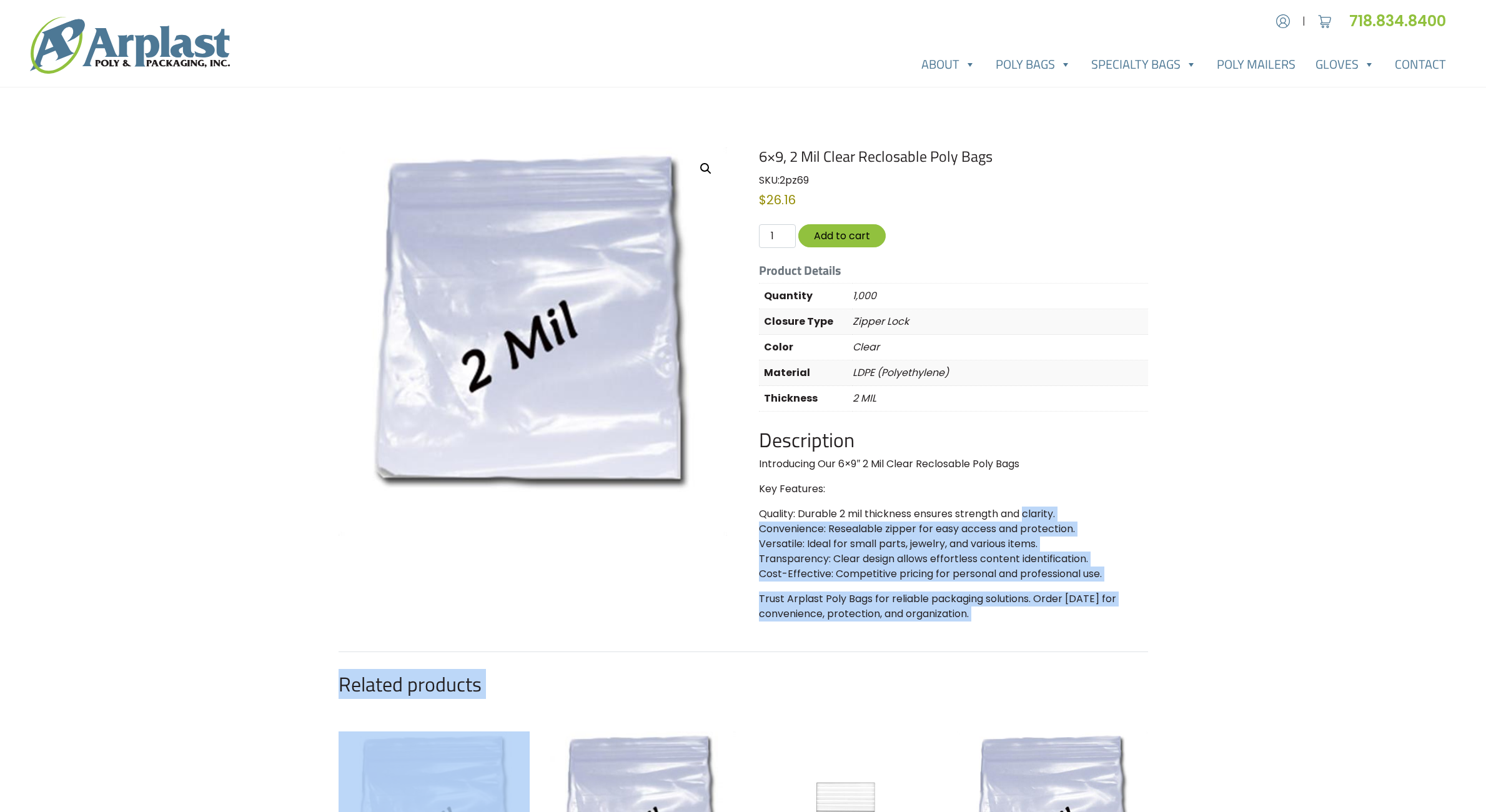
click at [1027, 506] on div "Description Introducing Our 6×9″ 2 Mil Clear Reclosable Poly Bags Key Features:…" at bounding box center [953, 525] width 389 height 194
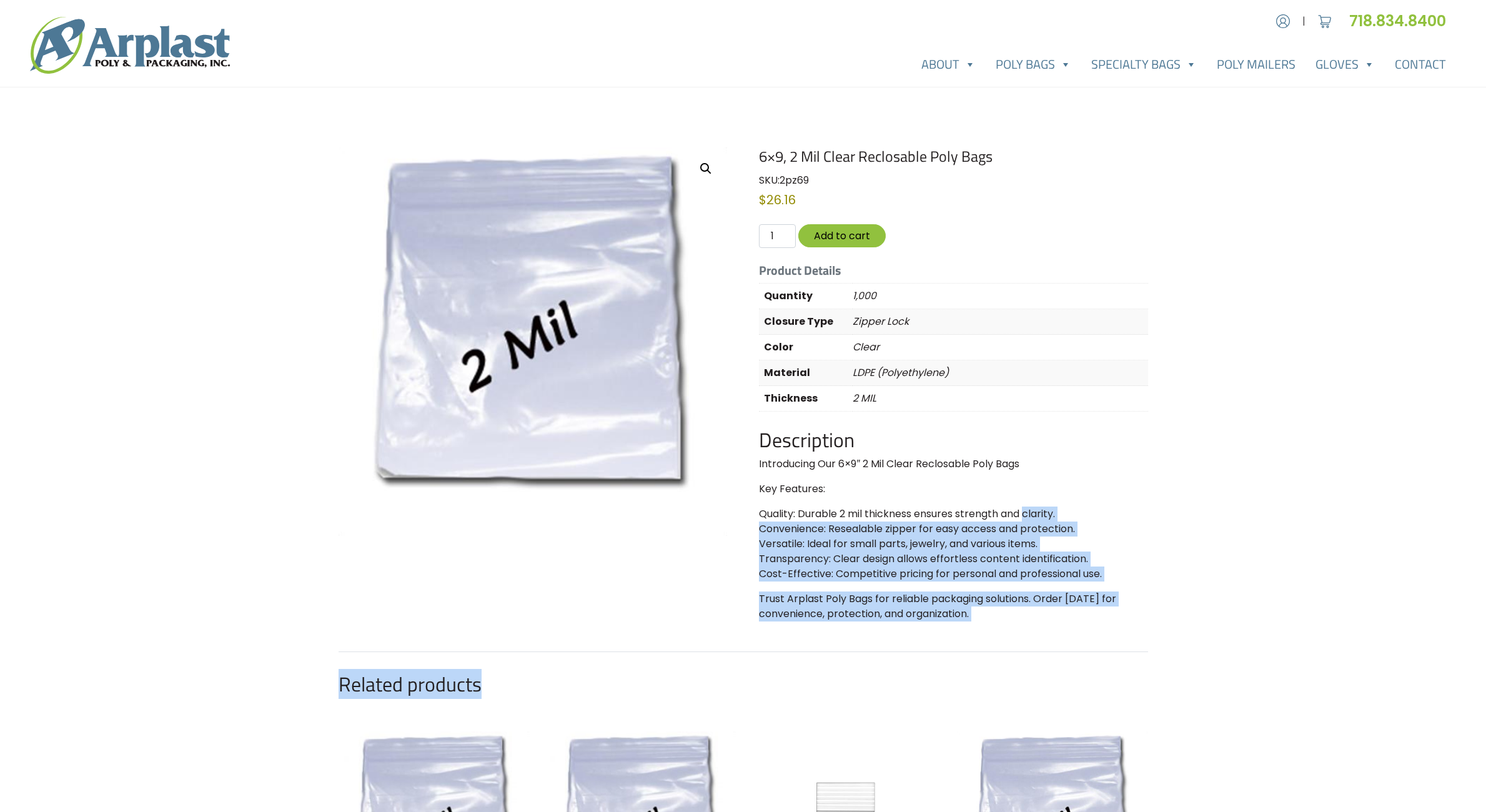
drag, startPoint x: 1027, startPoint y: 506, endPoint x: 1251, endPoint y: 584, distance: 237.2
click at [1251, 584] on div "Account | Cart 718.834.8400" at bounding box center [743, 657] width 1486 height 1314
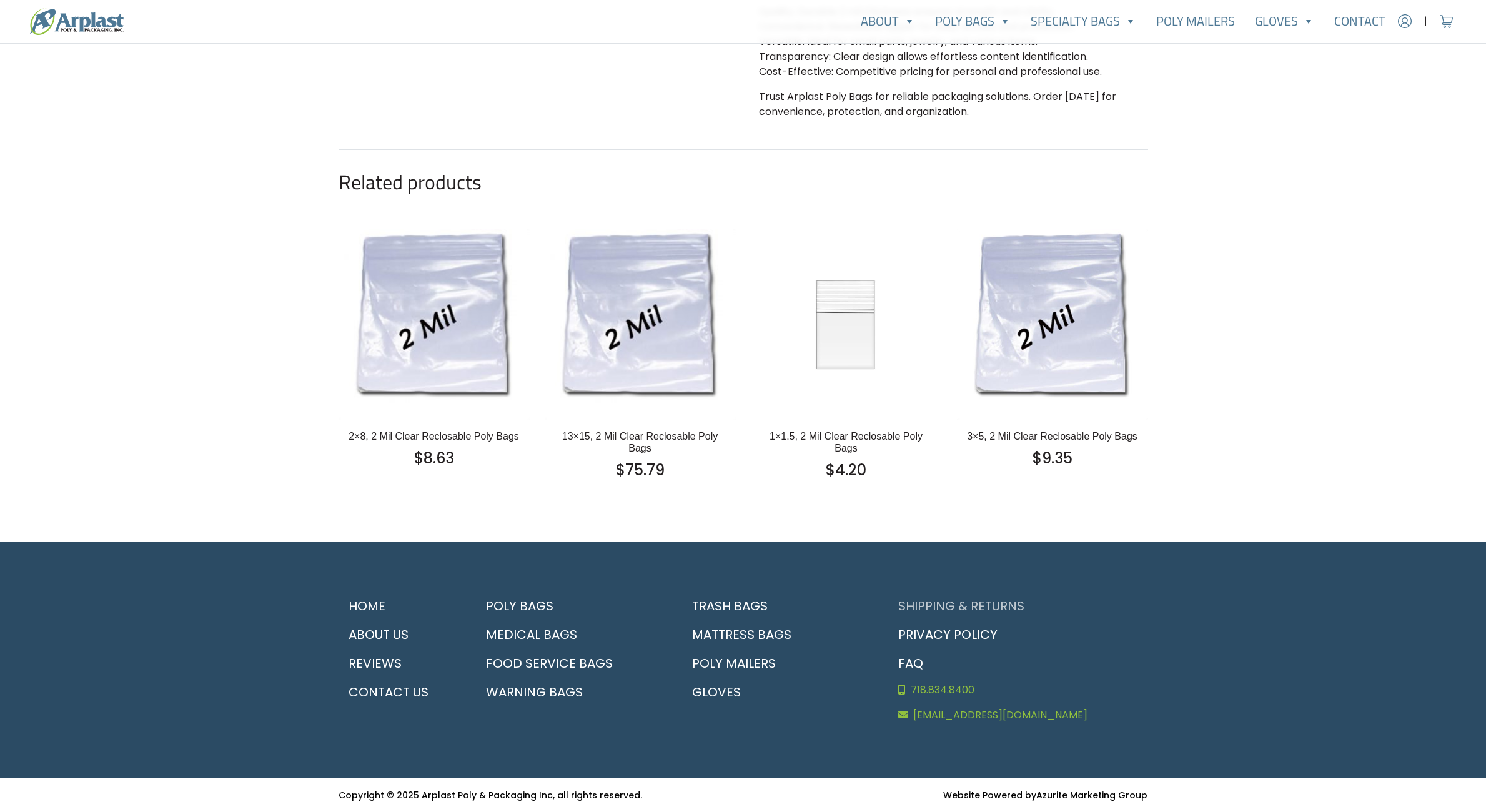
scroll to position [502, 0]
click at [945, 602] on link "Shipping & Returns" at bounding box center [1018, 605] width 260 height 29
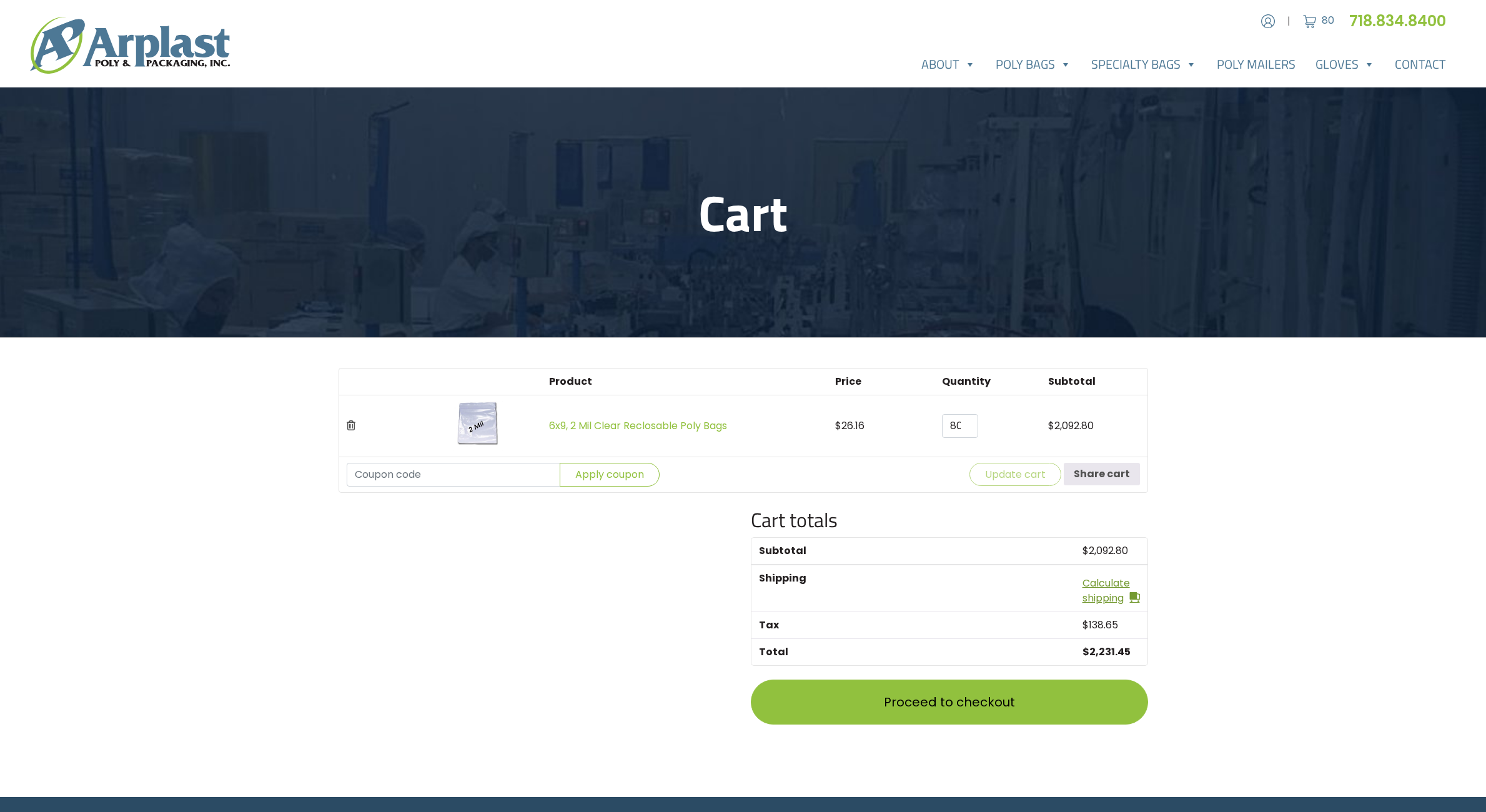
click at [1119, 588] on link "Calculate shipping" at bounding box center [1111, 590] width 57 height 30
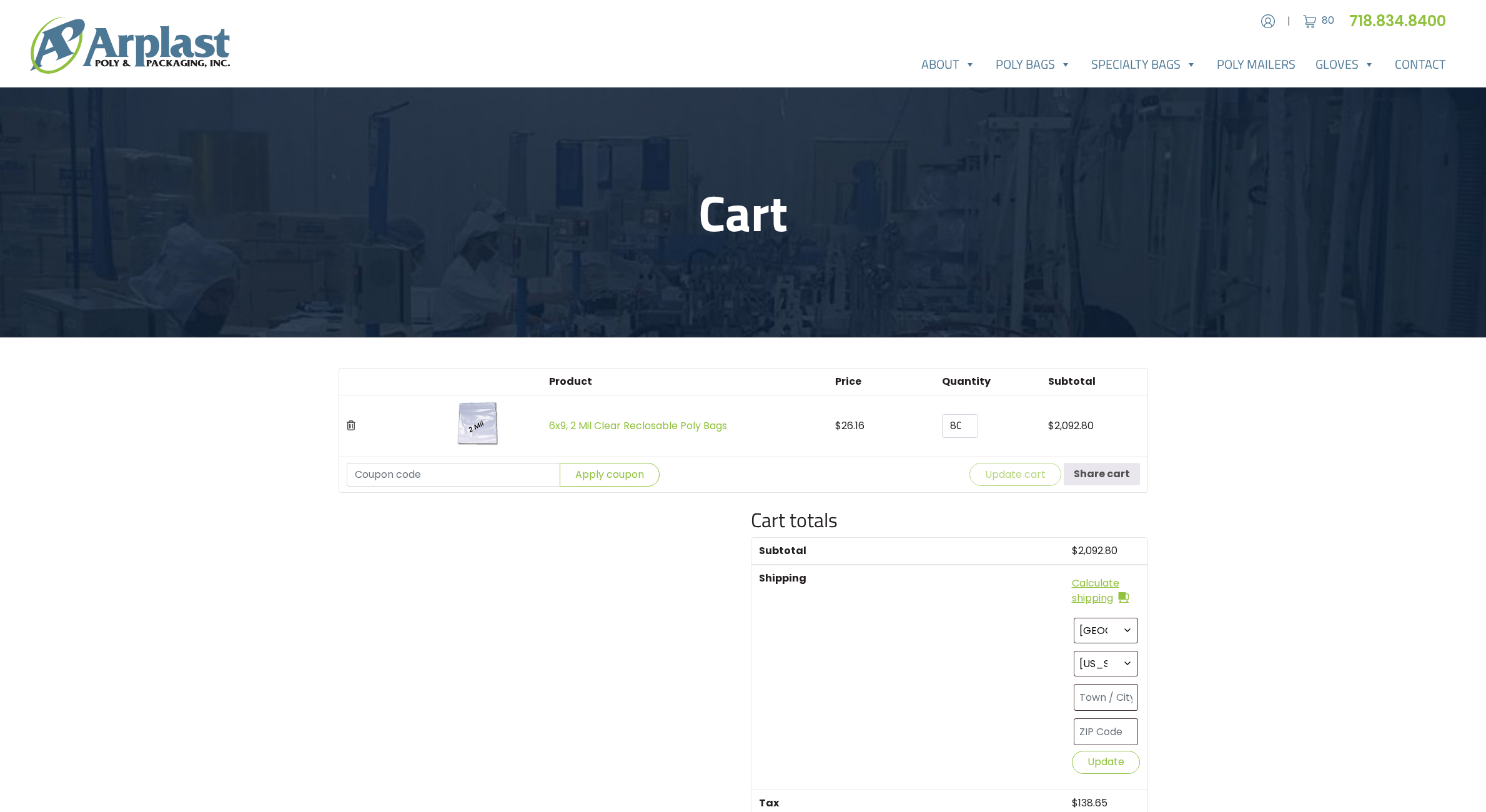
scroll to position [188, 0]
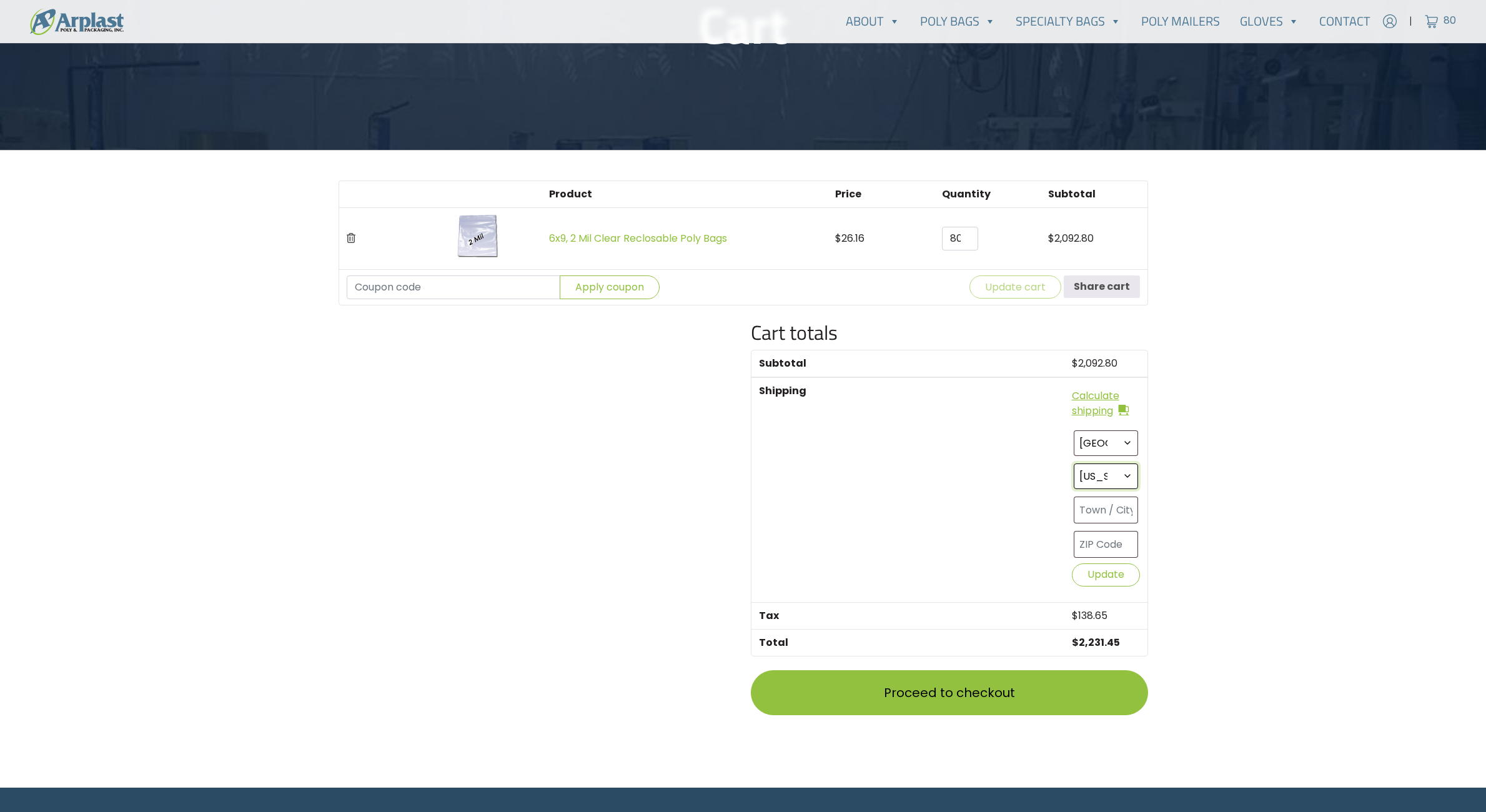
click at [1125, 472] on select "Select an option… [US_STATE] [US_STATE] [US_STATE] [US_STATE] [US_STATE] [US_ST…" at bounding box center [1106, 477] width 64 height 26
select select "NY"
click at [1074, 464] on select "Select an option… [US_STATE] [US_STATE] [US_STATE] [US_STATE] [US_STATE] [US_ST…" at bounding box center [1106, 477] width 64 height 26
click at [1089, 548] on input "text" at bounding box center [1106, 544] width 64 height 27
type input "11741-4312"
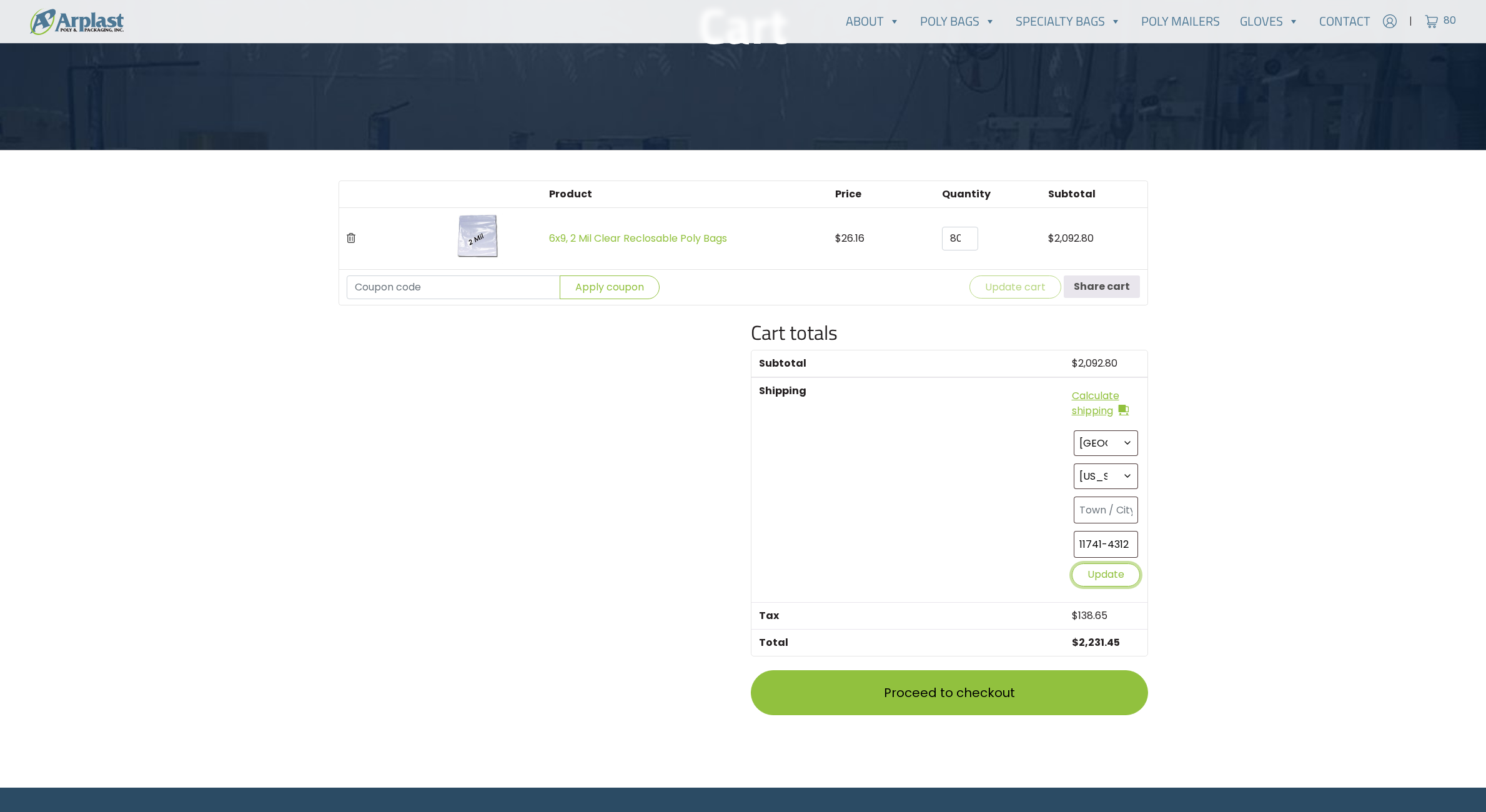
type button "1"
click at [1081, 576] on button "Update" at bounding box center [1106, 575] width 68 height 23
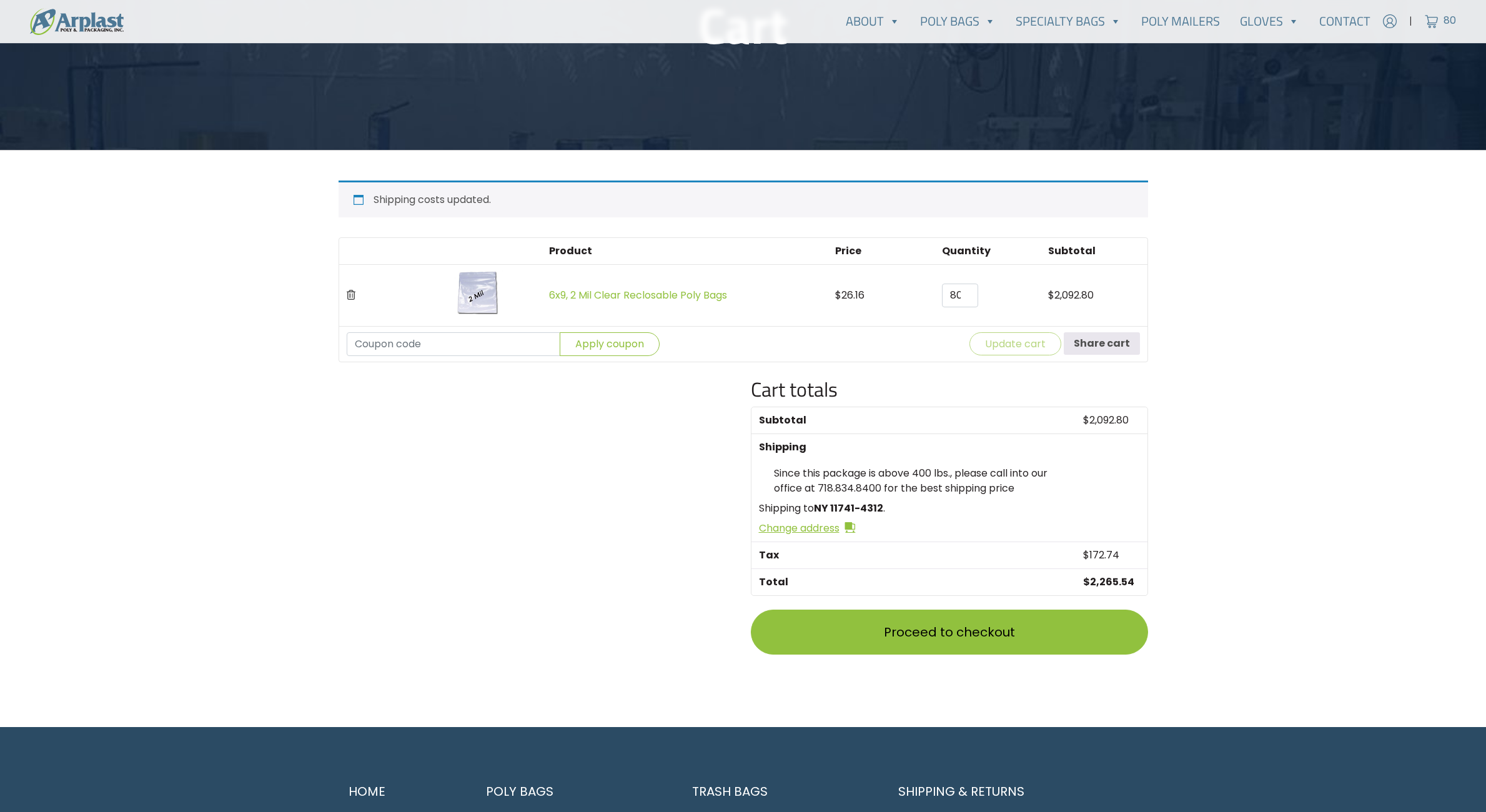
drag, startPoint x: 807, startPoint y: 499, endPoint x: 1018, endPoint y: 753, distance: 330.2
click at [1018, 753] on div "Account | Cart 80 718.834.8400" at bounding box center [743, 405] width 1486 height 1186
click at [586, 592] on div at bounding box center [537, 527] width 412 height 299
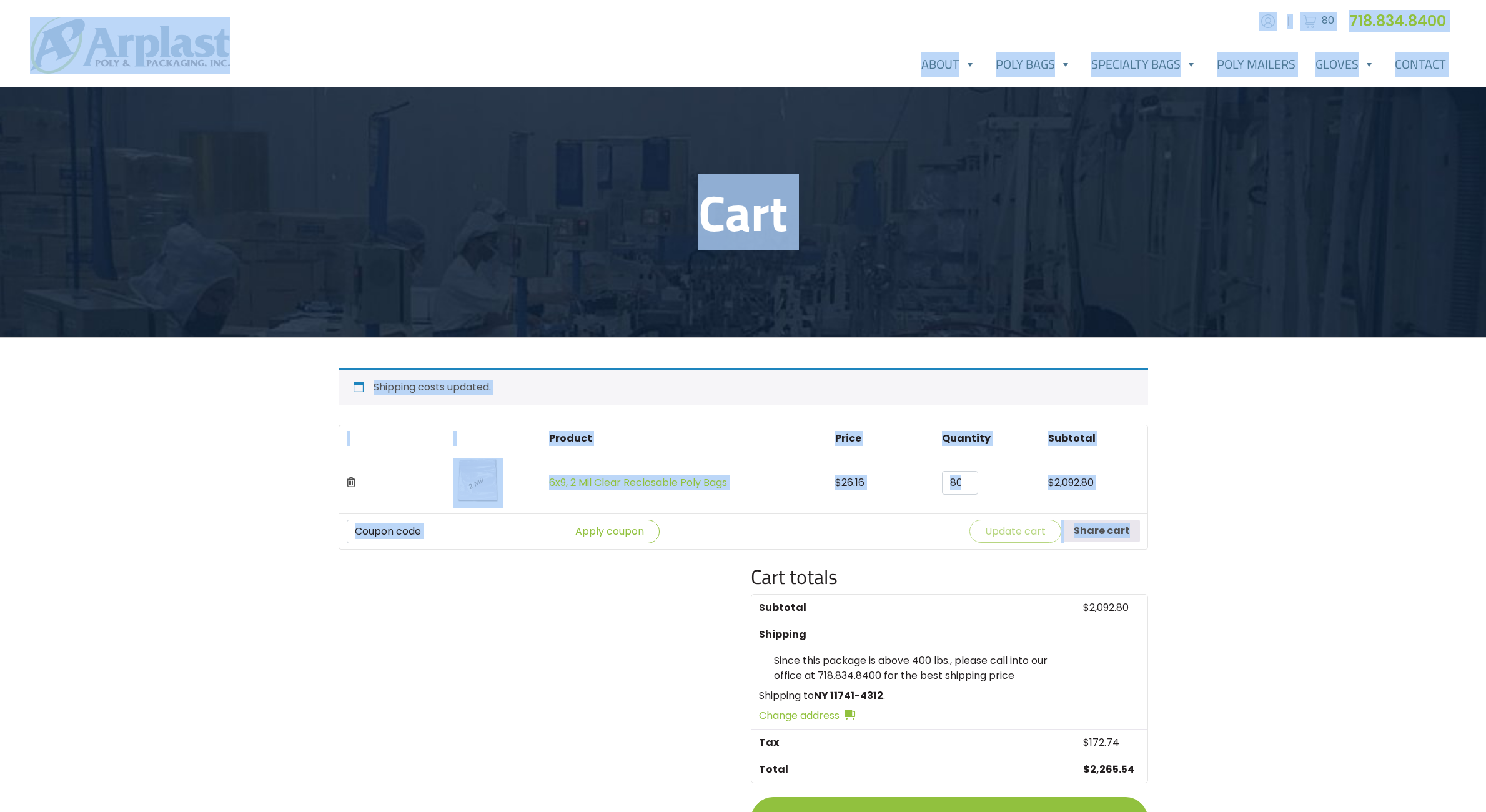
drag, startPoint x: 578, startPoint y: 578, endPoint x: -16, endPoint y: -26, distance: 847.1
click at [0, 0] on html "Account | Cart 80 About" at bounding box center [743, 592] width 1486 height 1186
click at [515, 145] on header "Cart" at bounding box center [743, 213] width 1486 height 250
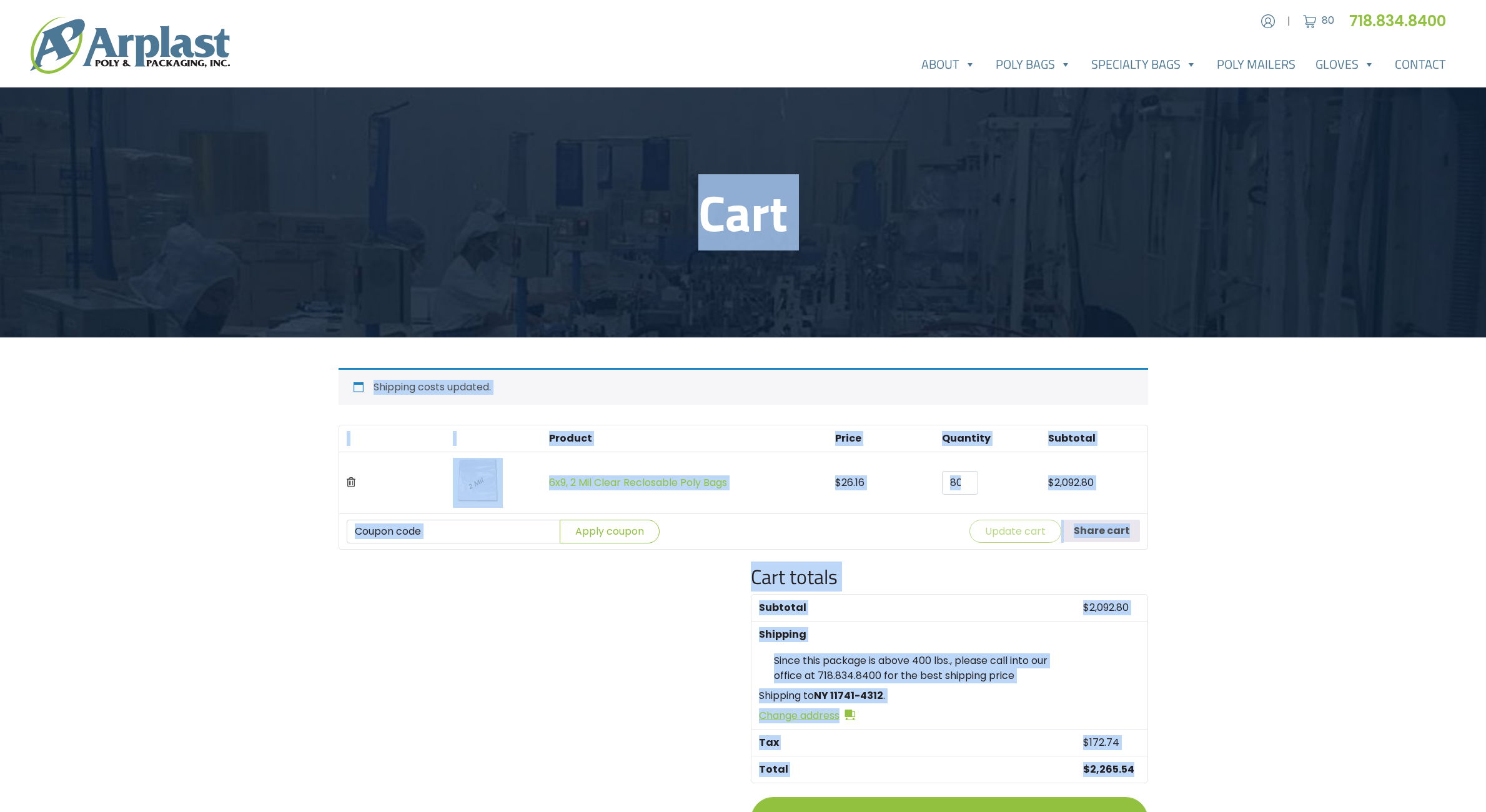
drag, startPoint x: 613, startPoint y: 189, endPoint x: 1141, endPoint y: 762, distance: 779.2
click at [1141, 762] on main "Cart Shipping costs updated. Product Price Quantity Subtotal 6x9, 2 Mil Clear R…" at bounding box center [743, 501] width 1486 height 826
drag, startPoint x: 1141, startPoint y: 762, endPoint x: 1180, endPoint y: 769, distance: 39.6
click at [1180, 769] on main "Cart Shipping costs updated. Product Price Quantity Subtotal 6x9, 2 Mil Clear R…" at bounding box center [743, 501] width 1486 height 826
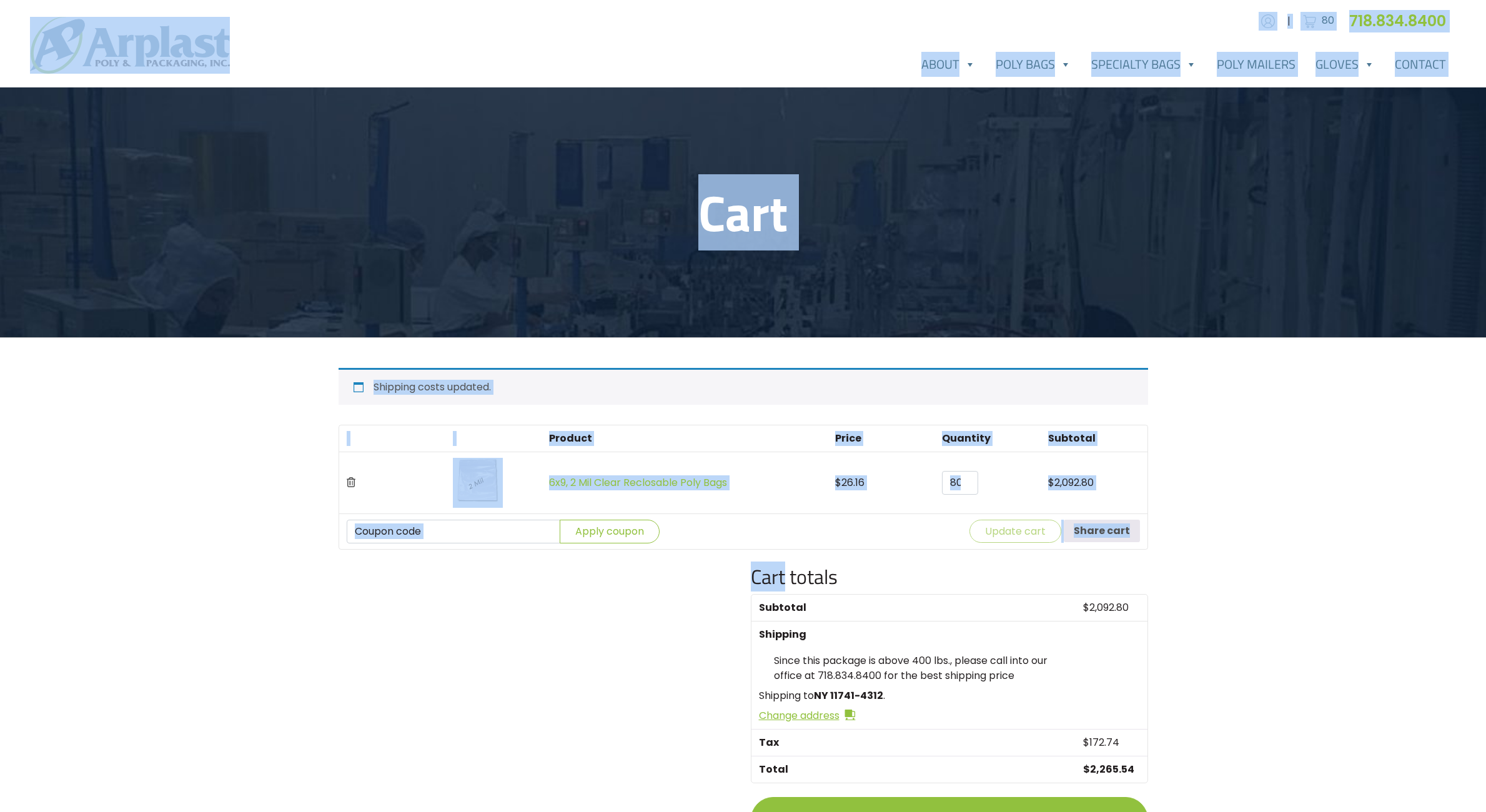
drag, startPoint x: 1180, startPoint y: 769, endPoint x: 232, endPoint y: -34, distance: 1242.4
click at [232, 0] on html "Account | Cart 80 About" at bounding box center [743, 592] width 1486 height 1186
drag, startPoint x: 232, startPoint y: -34, endPoint x: 419, endPoint y: 178, distance: 282.7
click at [419, 178] on div "Cart" at bounding box center [743, 212] width 824 height 120
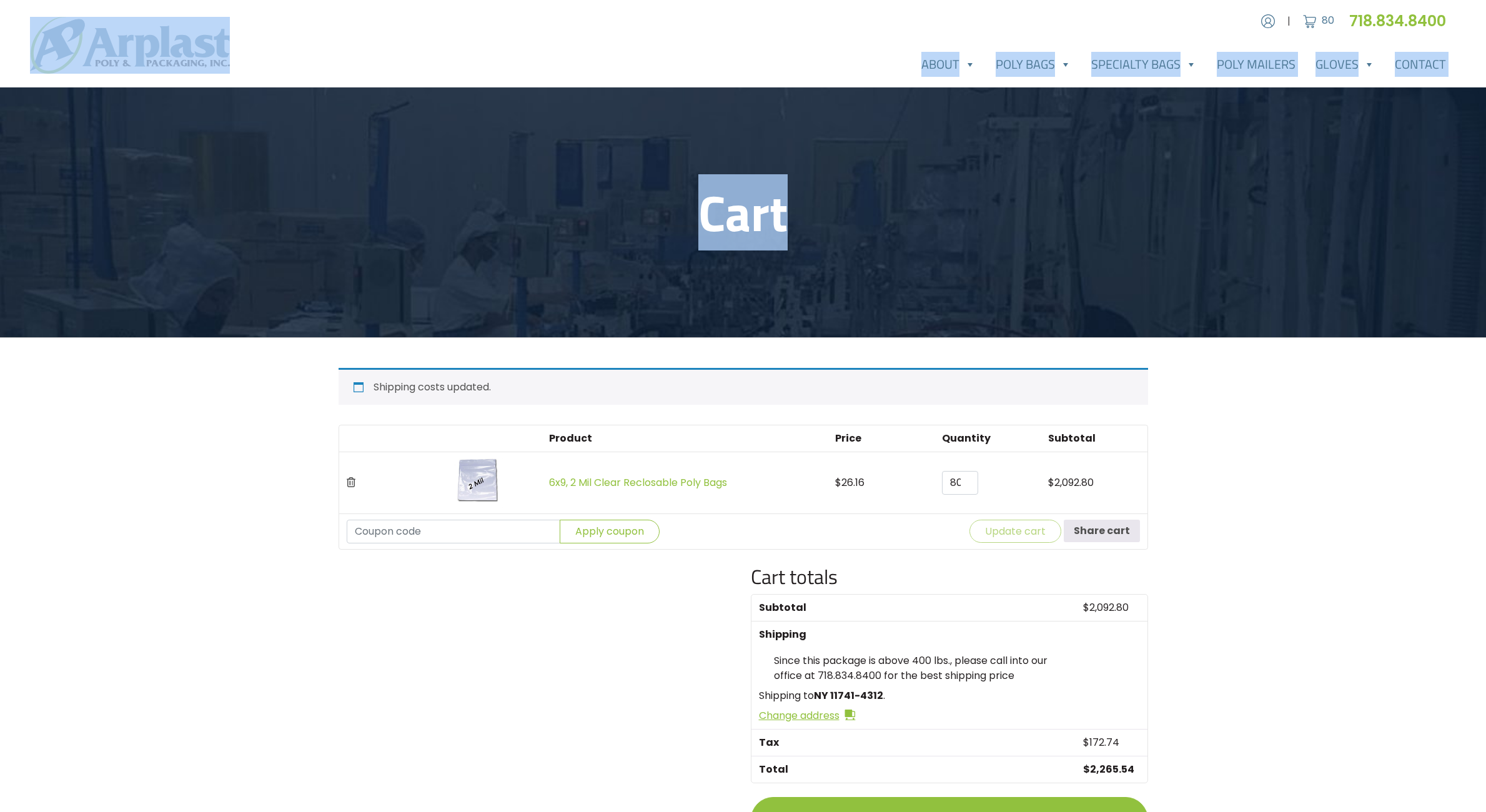
drag, startPoint x: 568, startPoint y: 44, endPoint x: 855, endPoint y: 310, distance: 391.3
click at [855, 310] on div "Account | Cart 80 718.834.8400" at bounding box center [743, 592] width 1486 height 1186
drag, startPoint x: 855, startPoint y: 310, endPoint x: 661, endPoint y: 274, distance: 197.3
click at [661, 274] on header "Cart" at bounding box center [743, 213] width 1486 height 250
drag, startPoint x: 804, startPoint y: 228, endPoint x: 99, endPoint y: 26, distance: 733.4
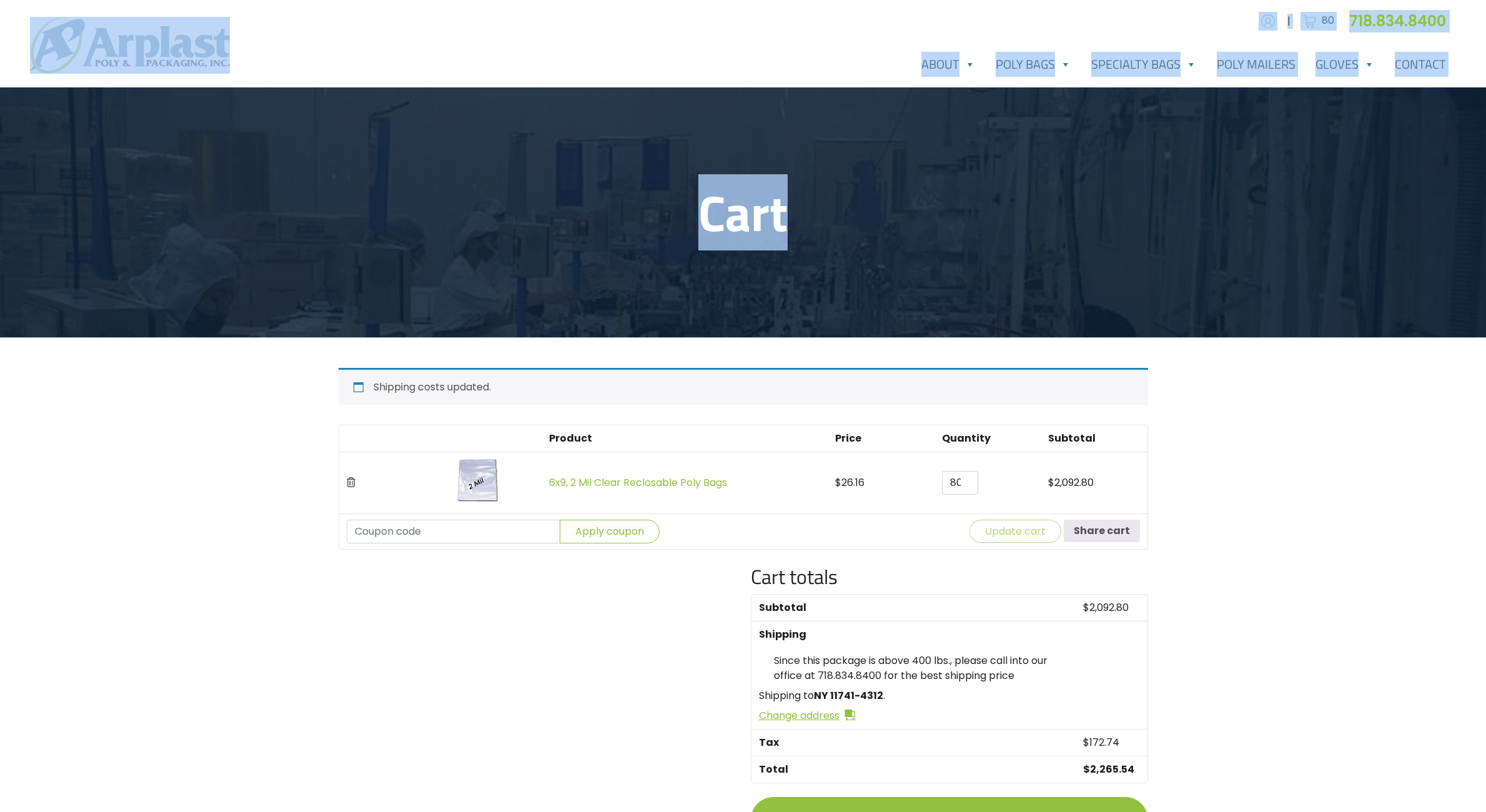
click at [99, 26] on div "Account | Cart 80 718.834.8400" at bounding box center [743, 592] width 1486 height 1186
click at [326, 62] on div "About About Arplast Poly & Packaging FAQ Reviews Poly Bags Reclosable Poly Bags…" at bounding box center [743, 45] width 1486 height 63
